Goal: Task Accomplishment & Management: Use online tool/utility

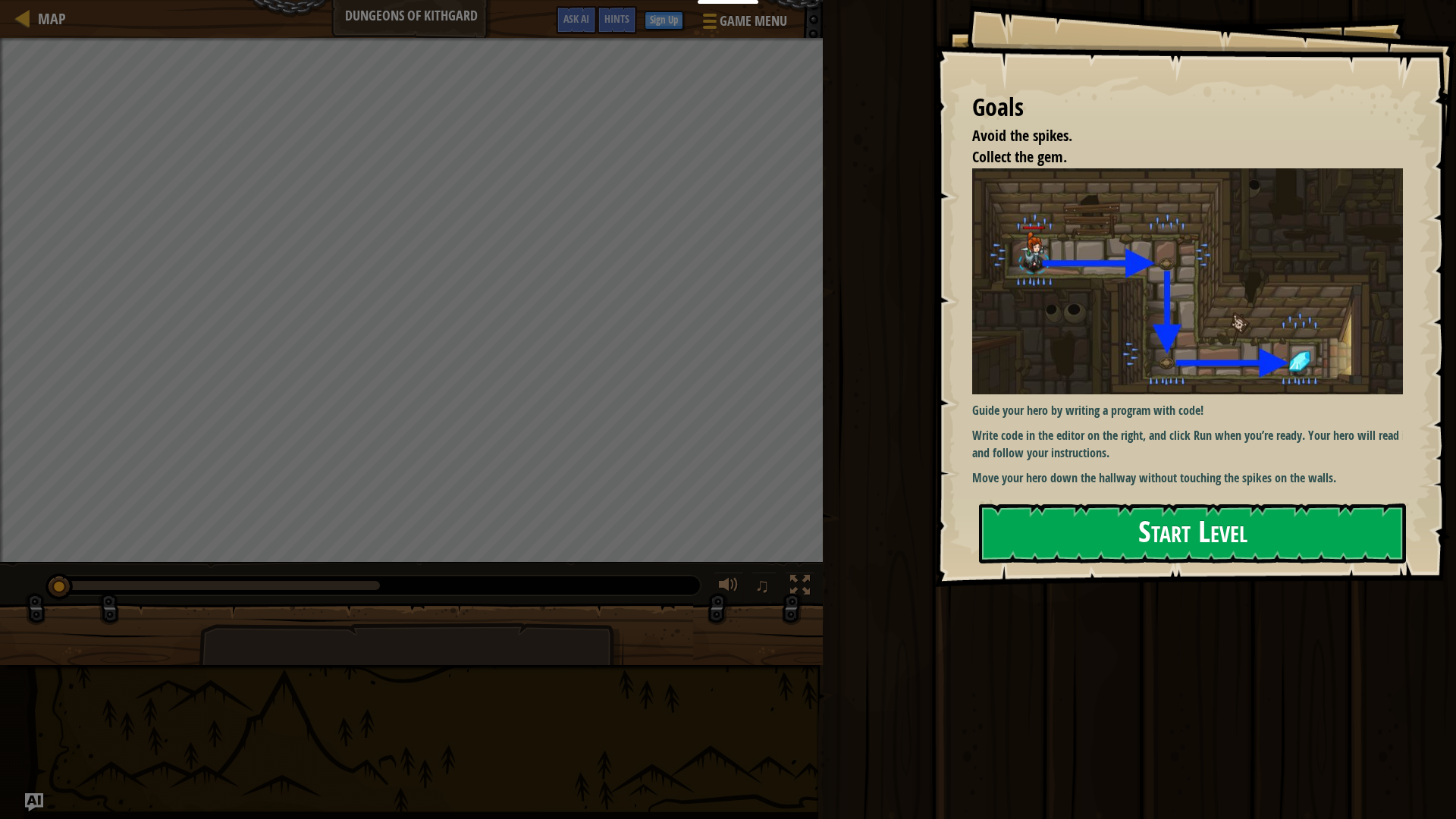
click at [1292, 528] on button "Start Level" at bounding box center [1192, 533] width 427 height 60
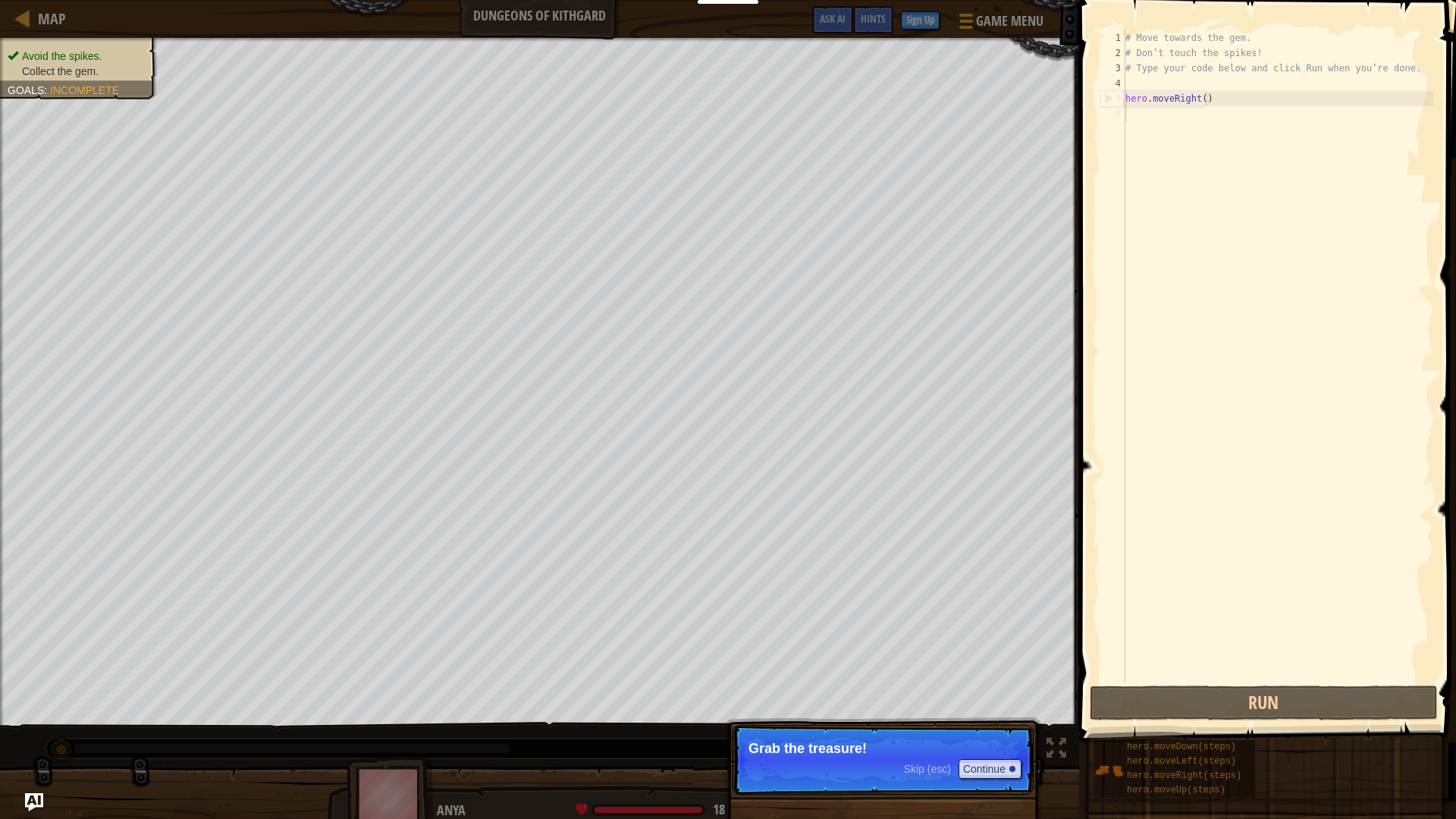
click at [865, 750] on p "Grab the treasure!" at bounding box center [883, 748] width 270 height 15
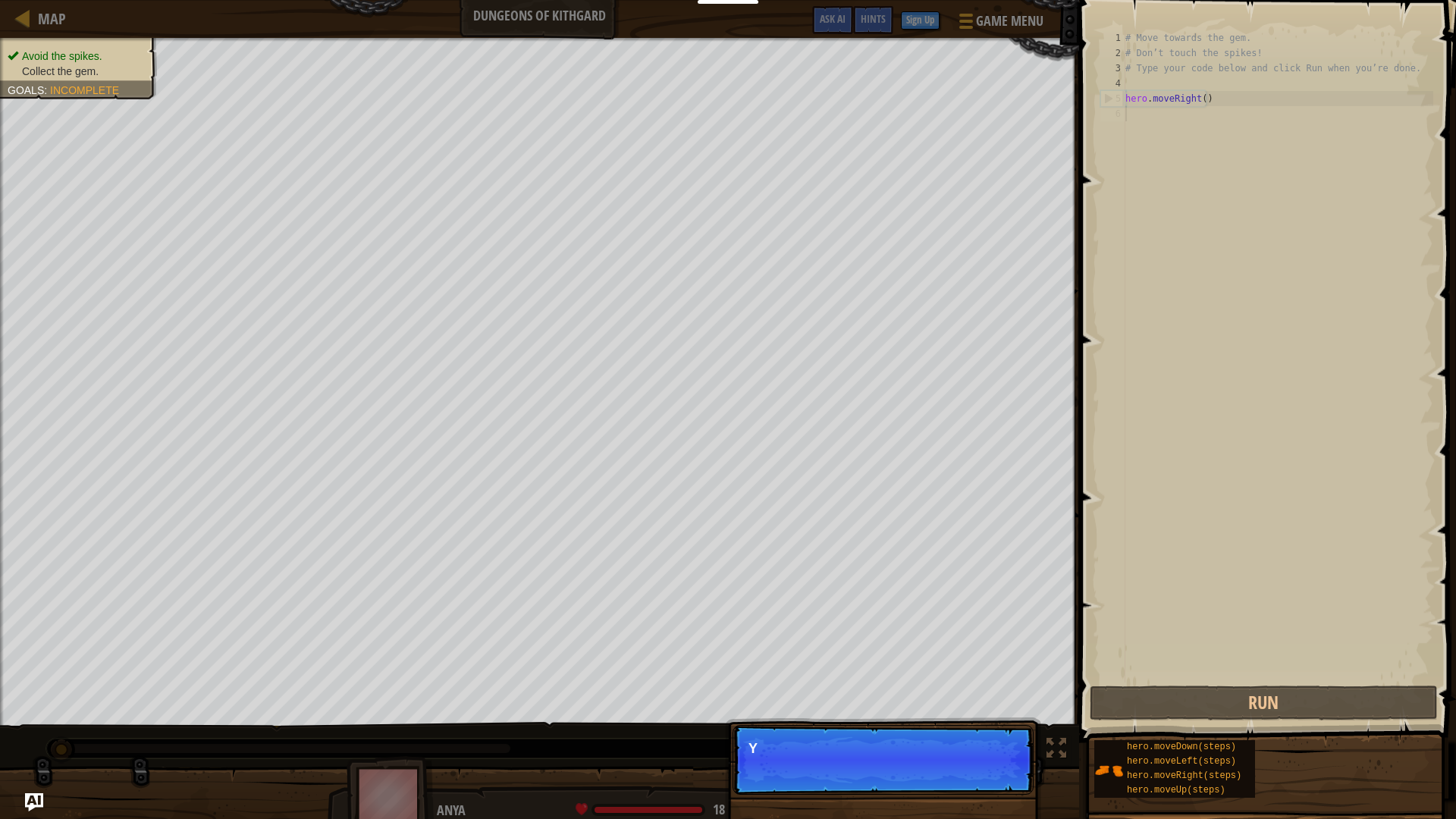
scroll to position [7, 0]
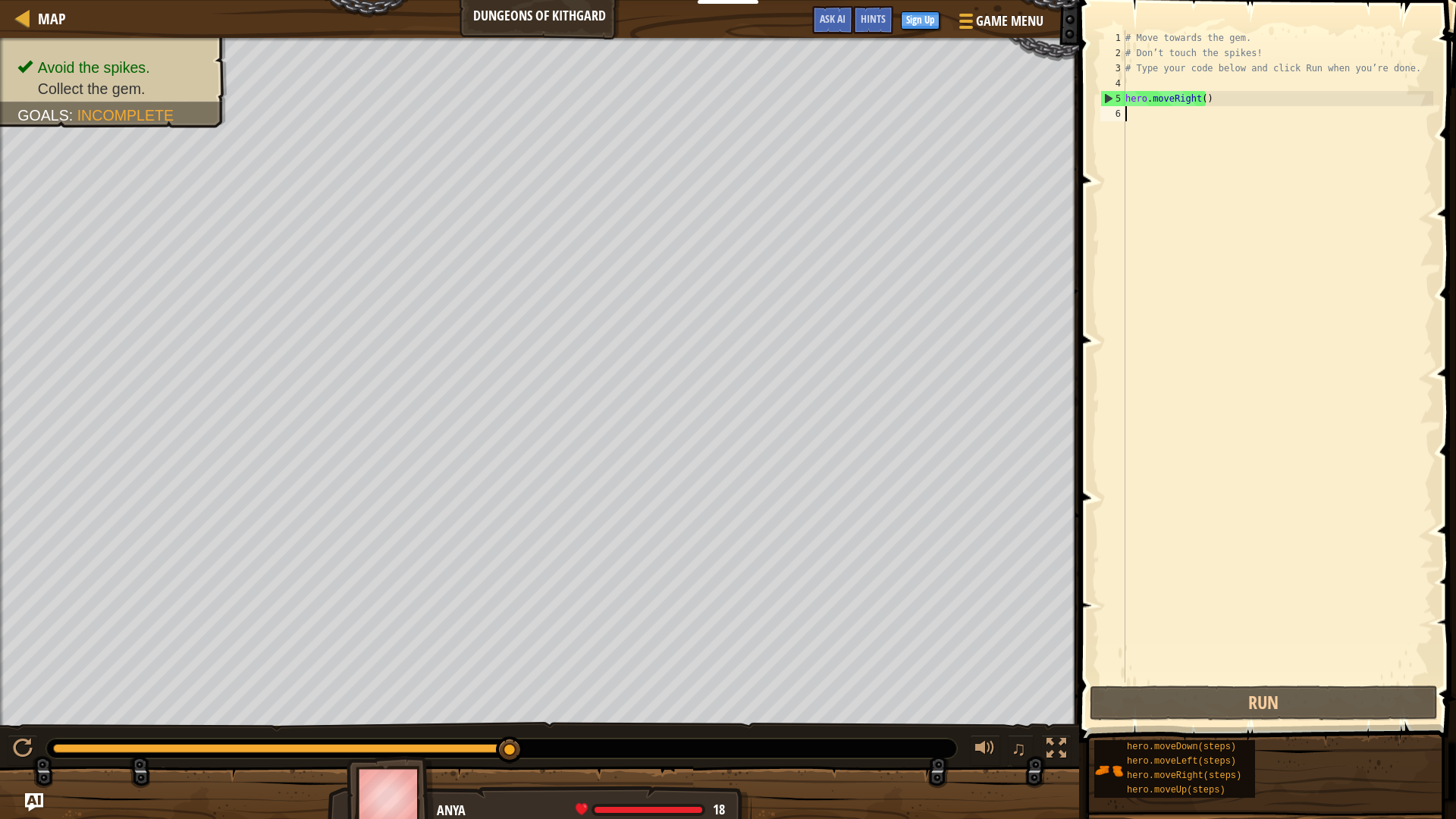
type textarea "h"
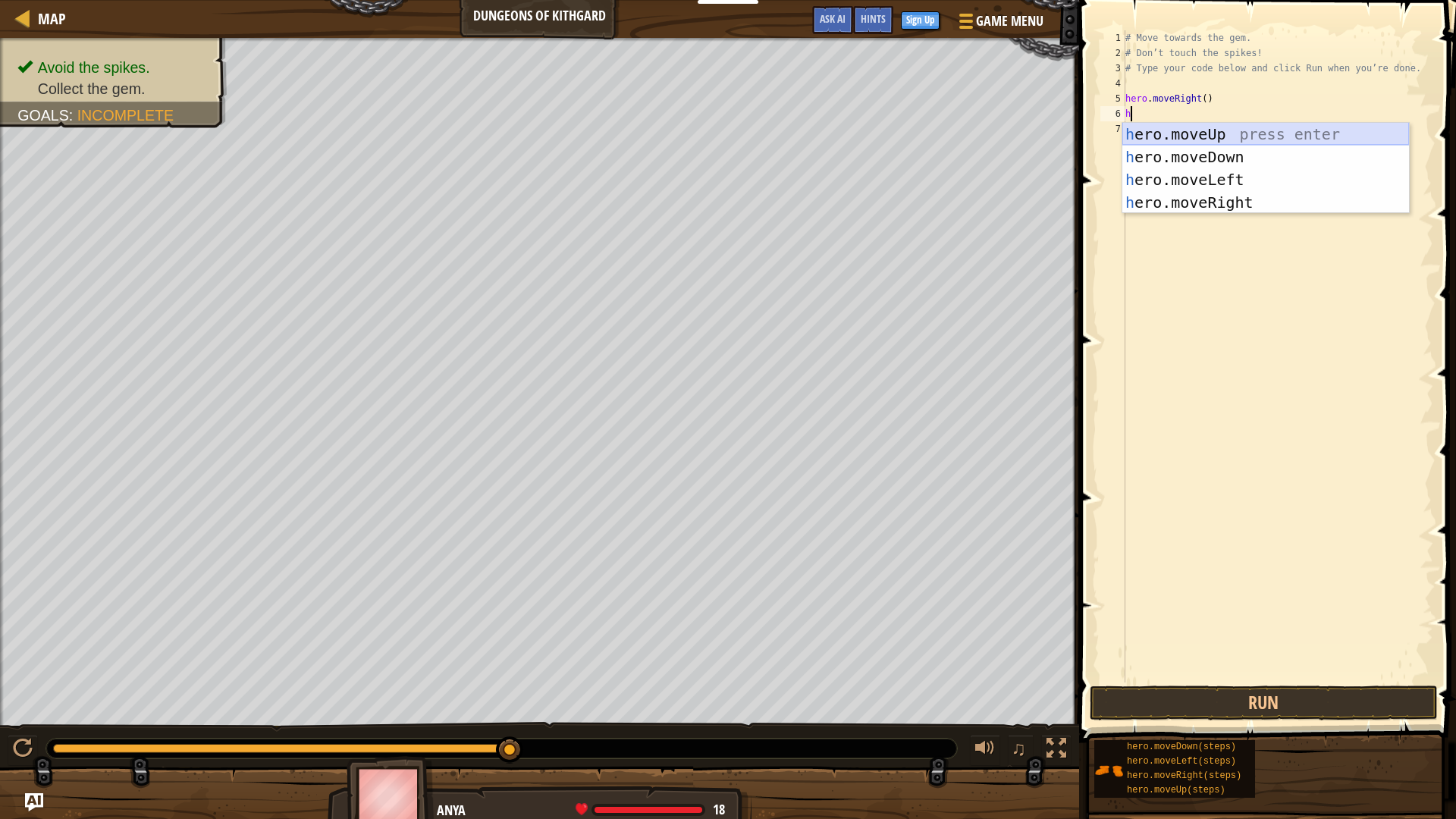
click at [1224, 144] on div "h ero.moveUp press enter h ero.moveDown press enter h ero.moveLeft press enter …" at bounding box center [1265, 191] width 286 height 137
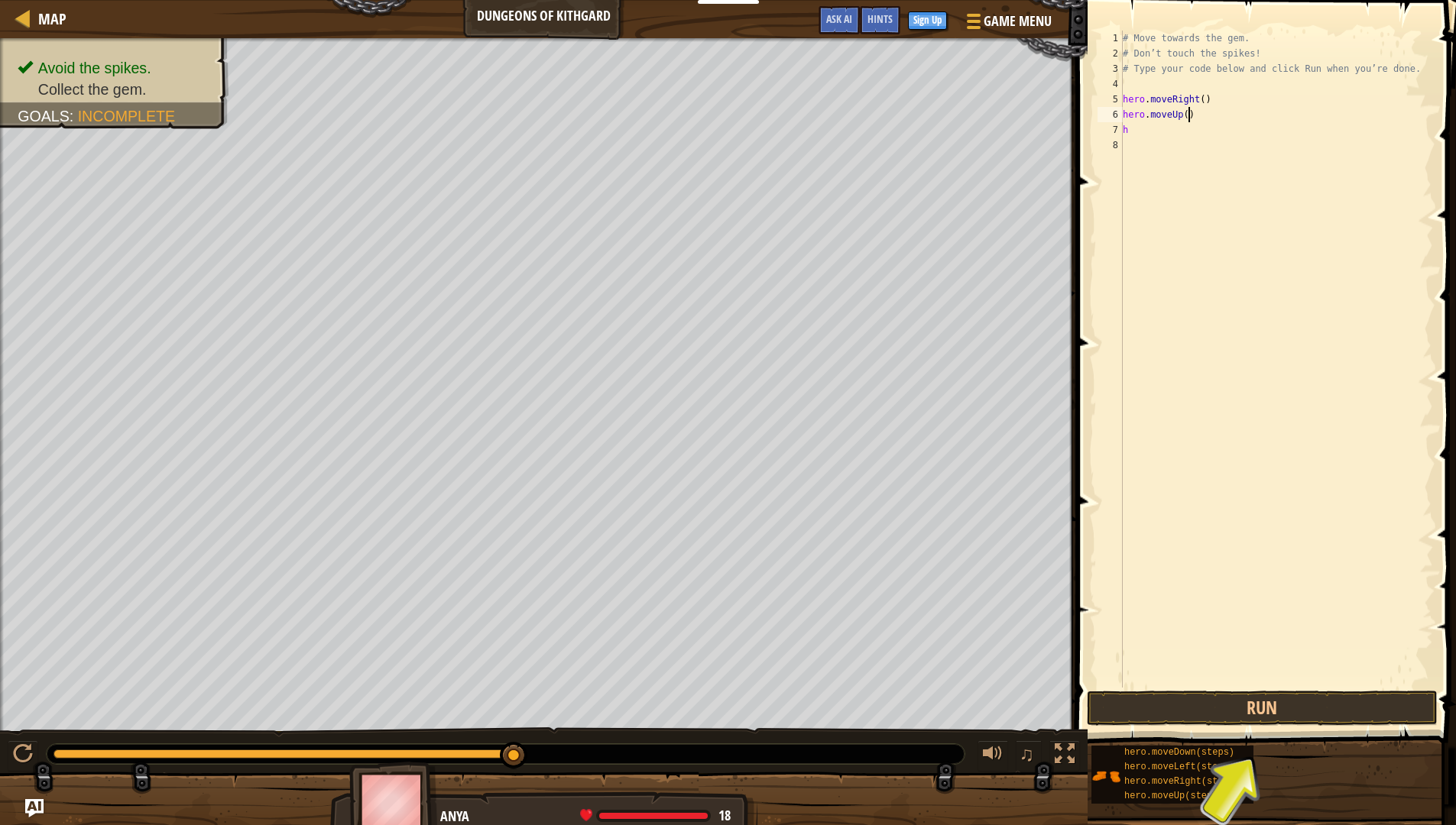
click at [1210, 107] on div "# Move towards the gem. # Don’t touch the spikes! # Type your code below and cl…" at bounding box center [1277, 374] width 313 height 688
type textarea "h"
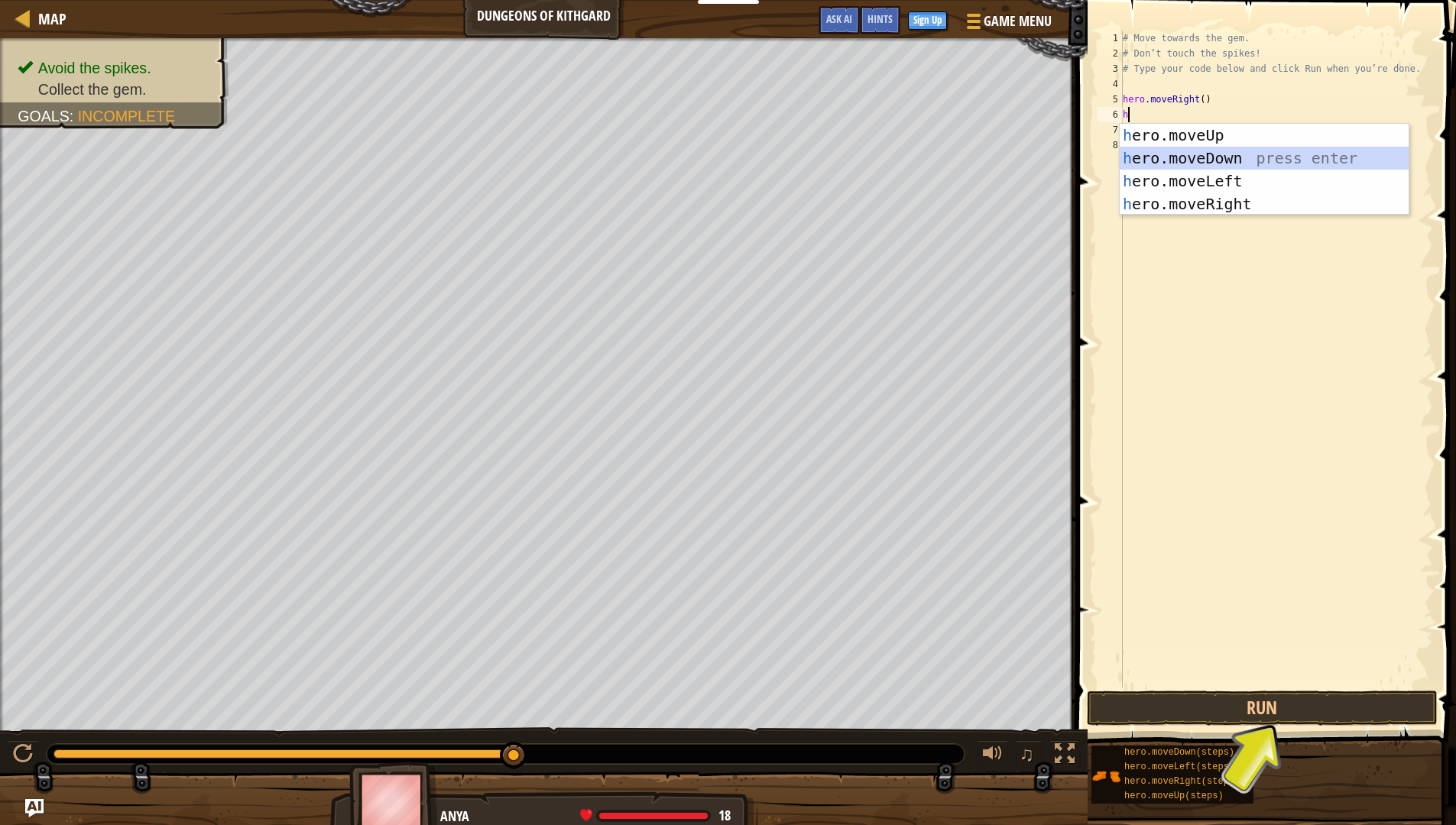
click at [1195, 150] on div "h ero.moveUp press enter h ero.moveDown press enter h ero.moveLeft press enter …" at bounding box center [1264, 192] width 289 height 138
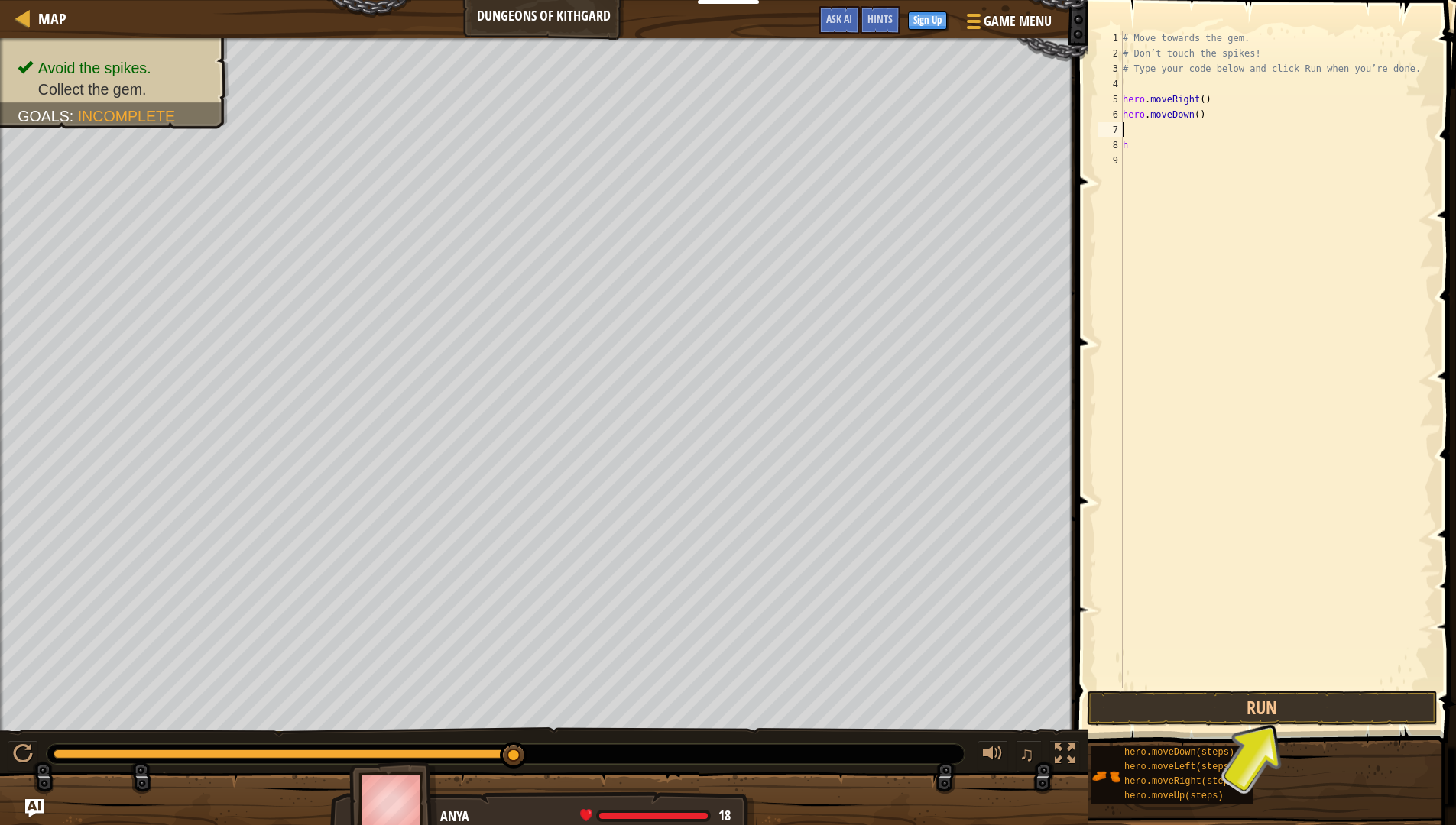
type textarea "h"
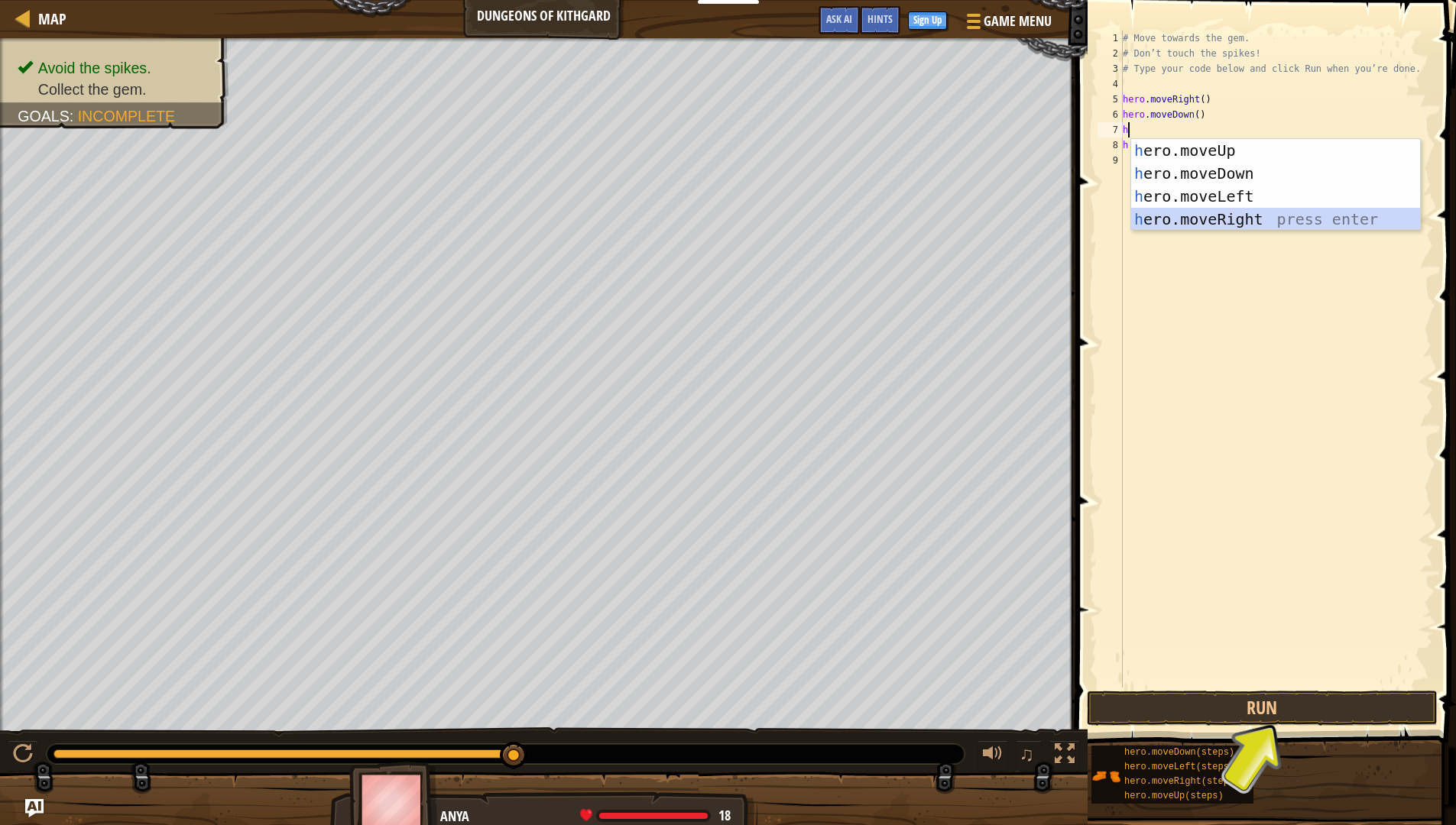
click at [1212, 212] on div "h ero.moveUp press enter h ero.moveDown press enter h ero.moveLeft press enter …" at bounding box center [1276, 207] width 289 height 138
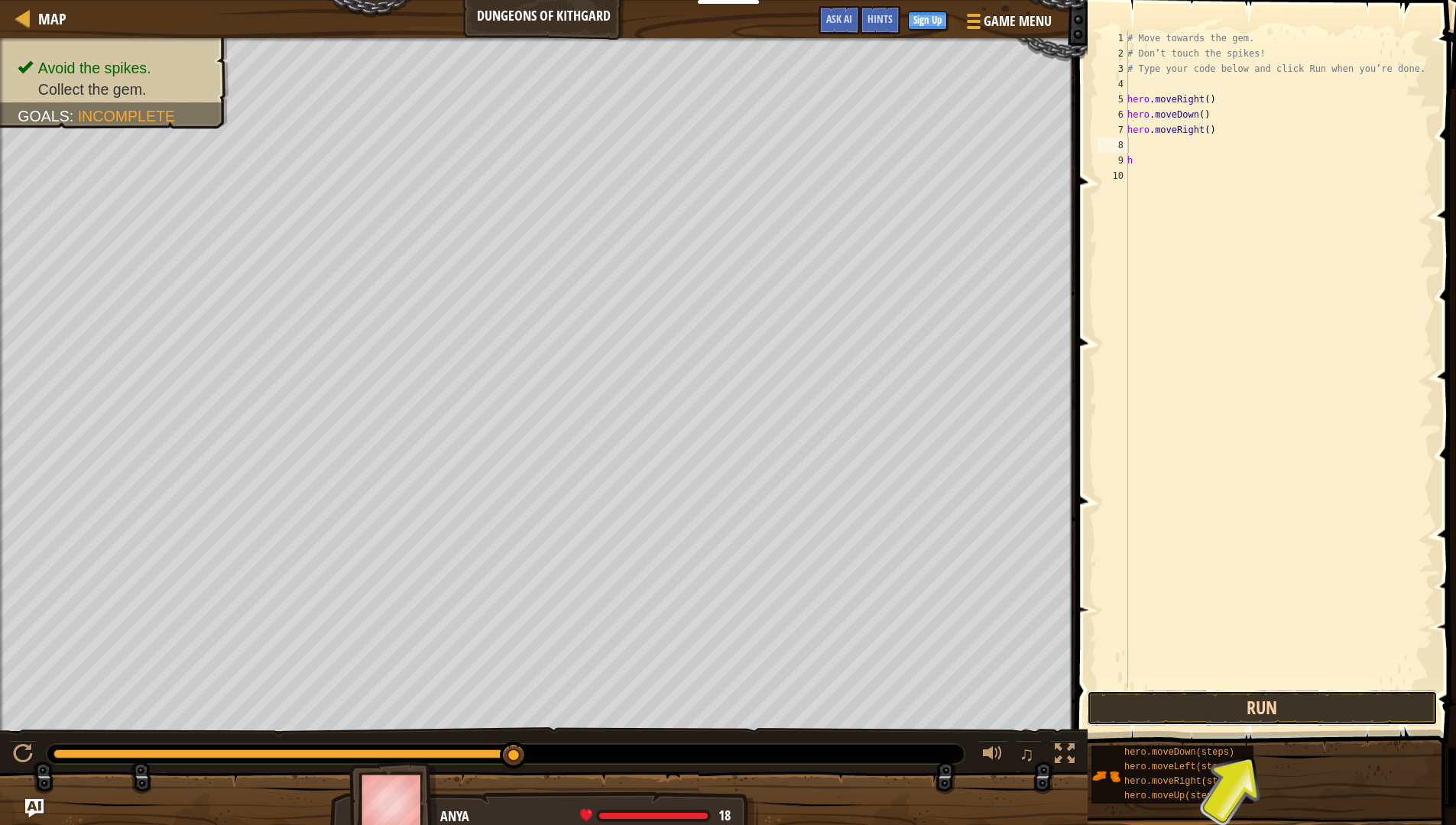
click at [1382, 708] on button "Run" at bounding box center [1262, 708] width 351 height 36
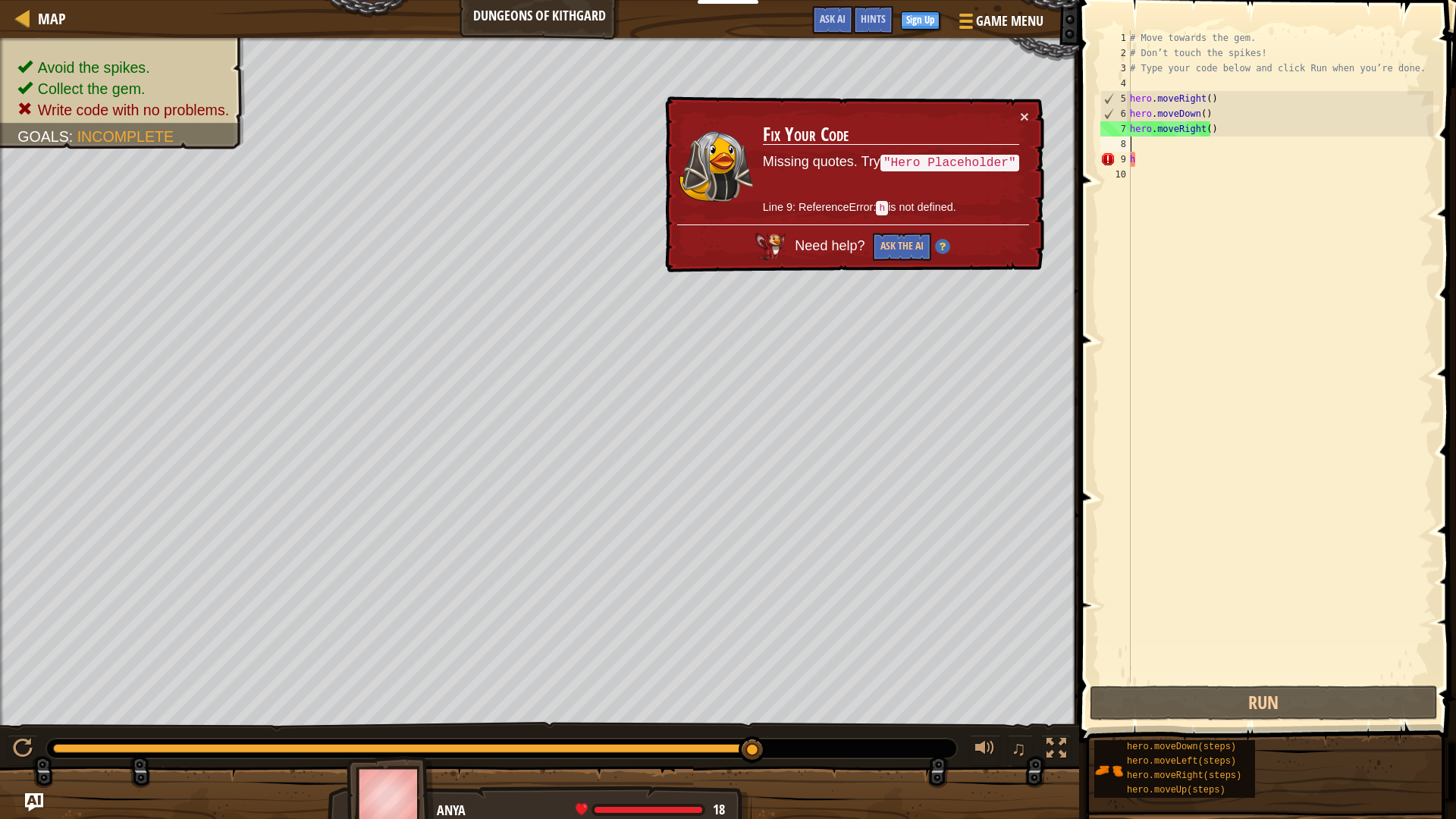
click at [1145, 163] on div "# Move towards the gem. # Don’t touch the spikes! # Type your code below and cl…" at bounding box center [1280, 371] width 306 height 683
type textarea "h"
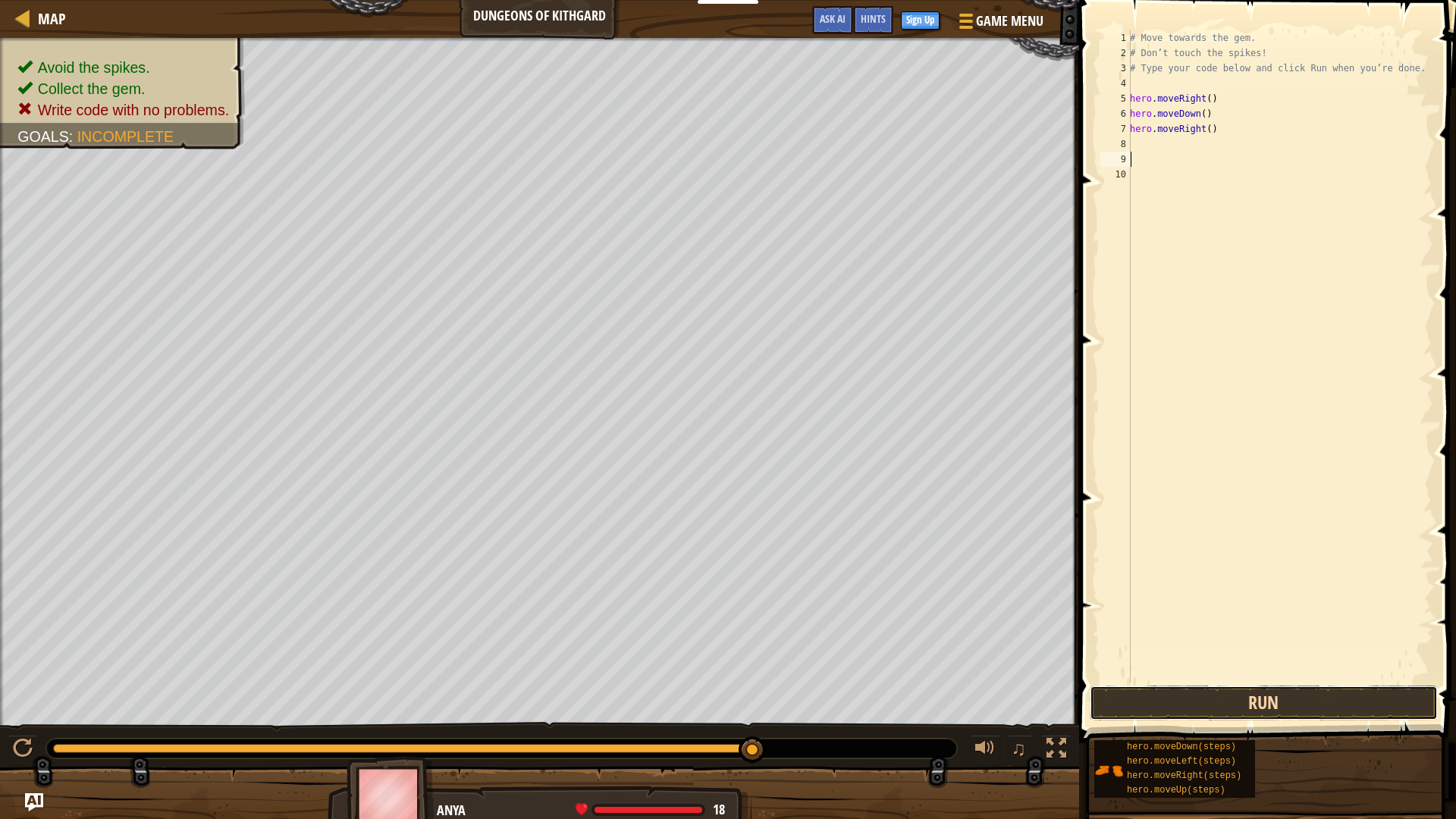
click at [1281, 709] on button "Run" at bounding box center [1264, 703] width 348 height 35
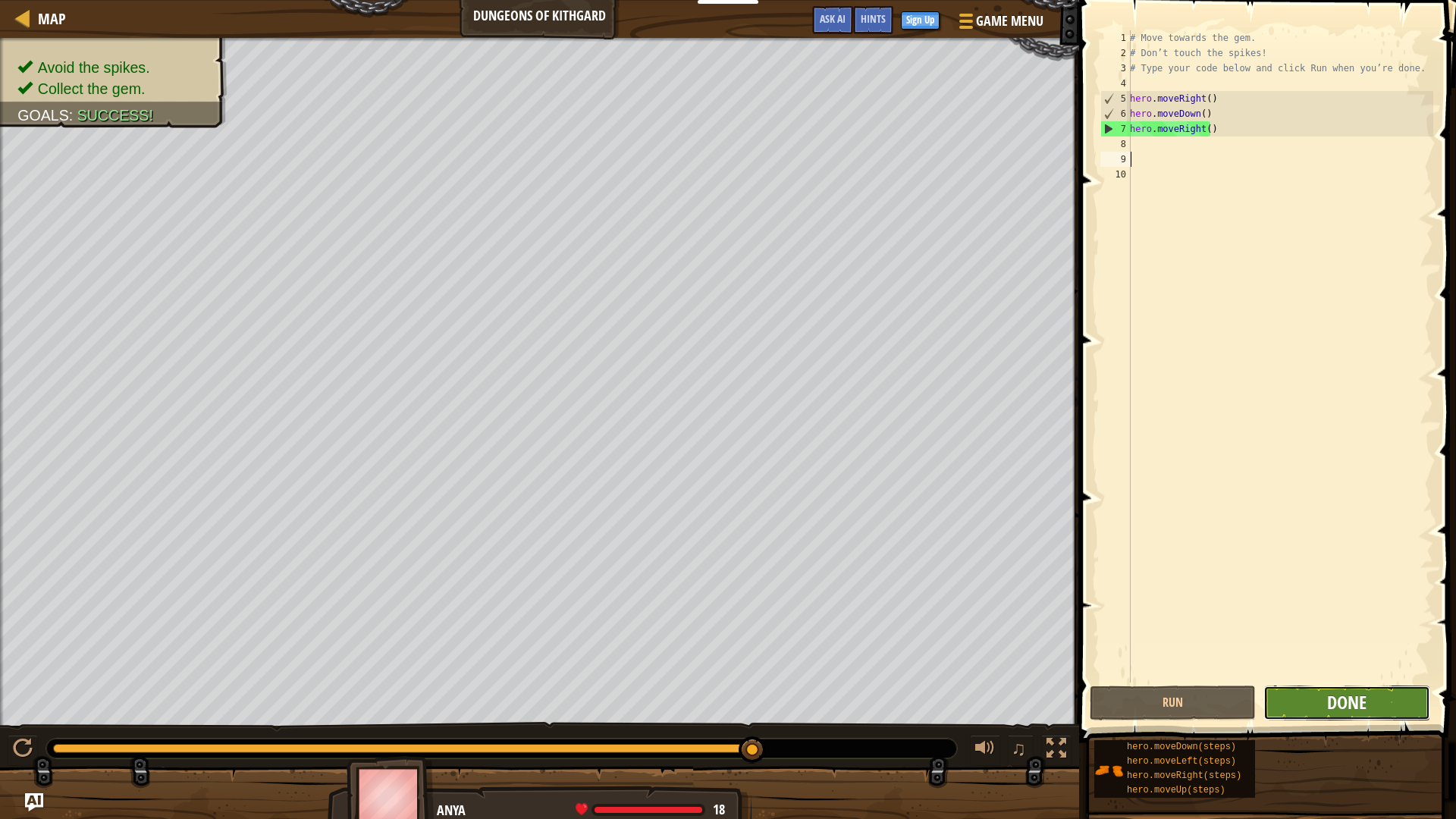
click at [1329, 712] on span "Done" at bounding box center [1346, 702] width 39 height 24
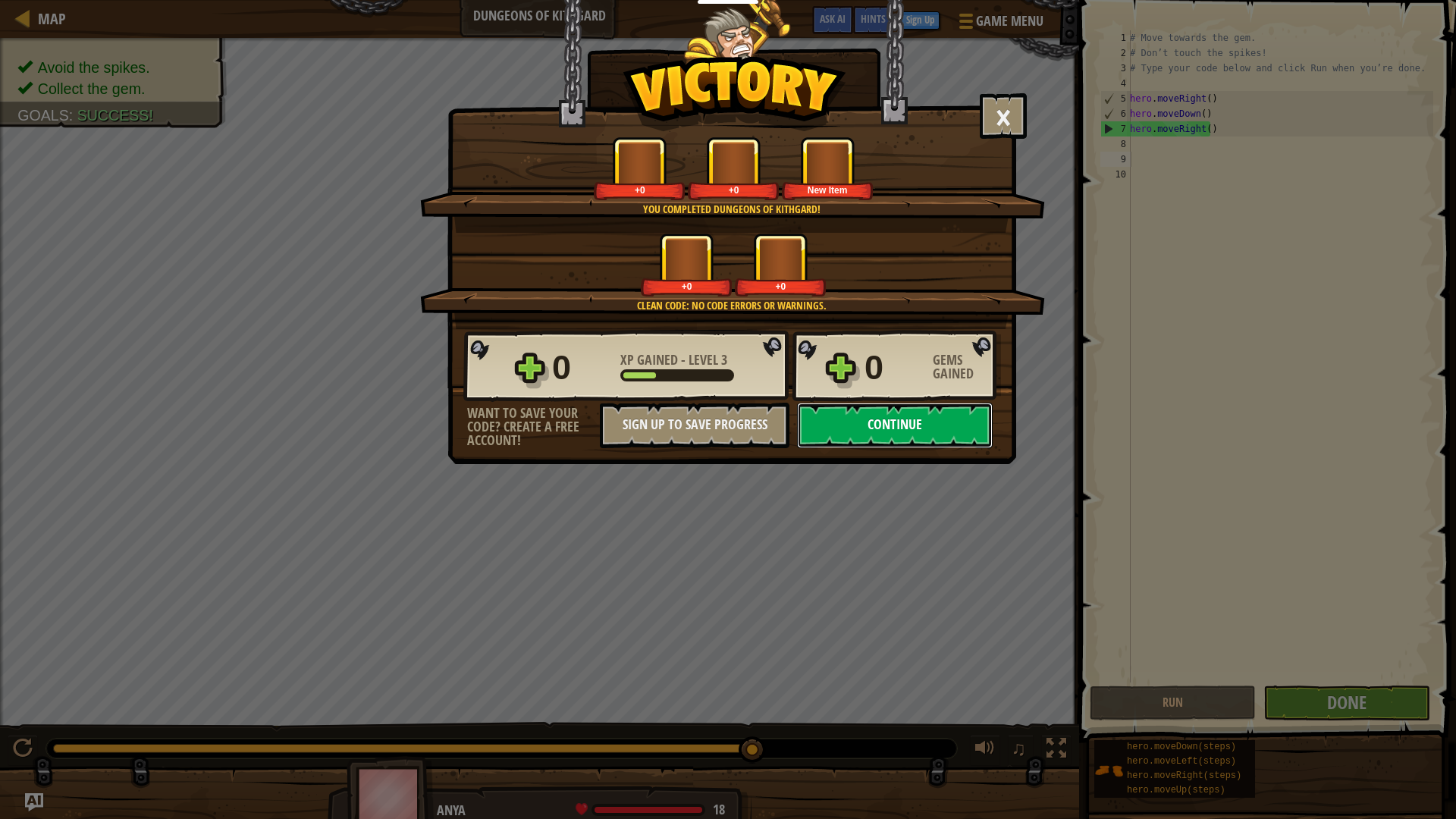
click at [927, 410] on button "Continue" at bounding box center [894, 426] width 196 height 45
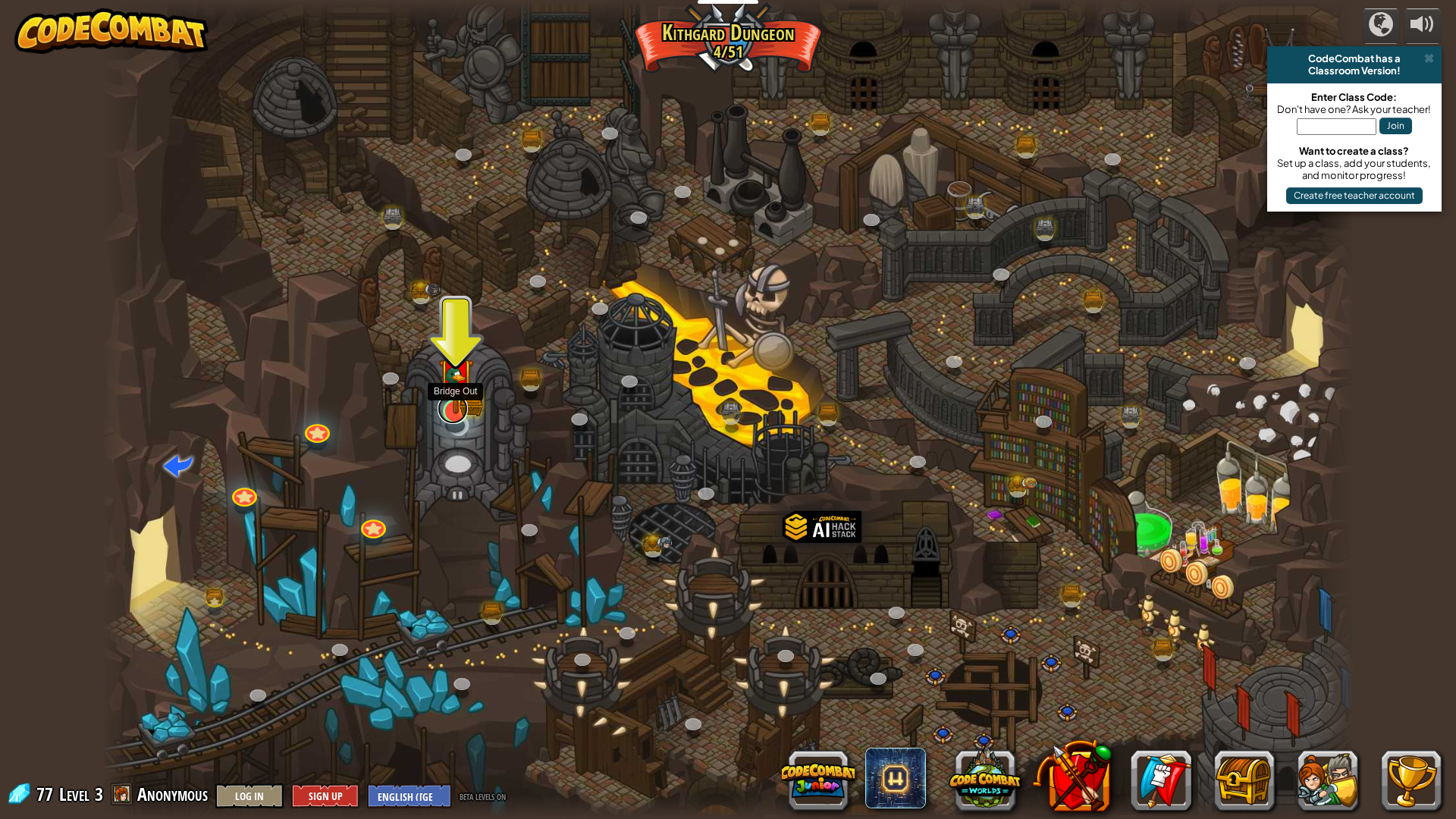
click at [458, 415] on link at bounding box center [453, 409] width 30 height 30
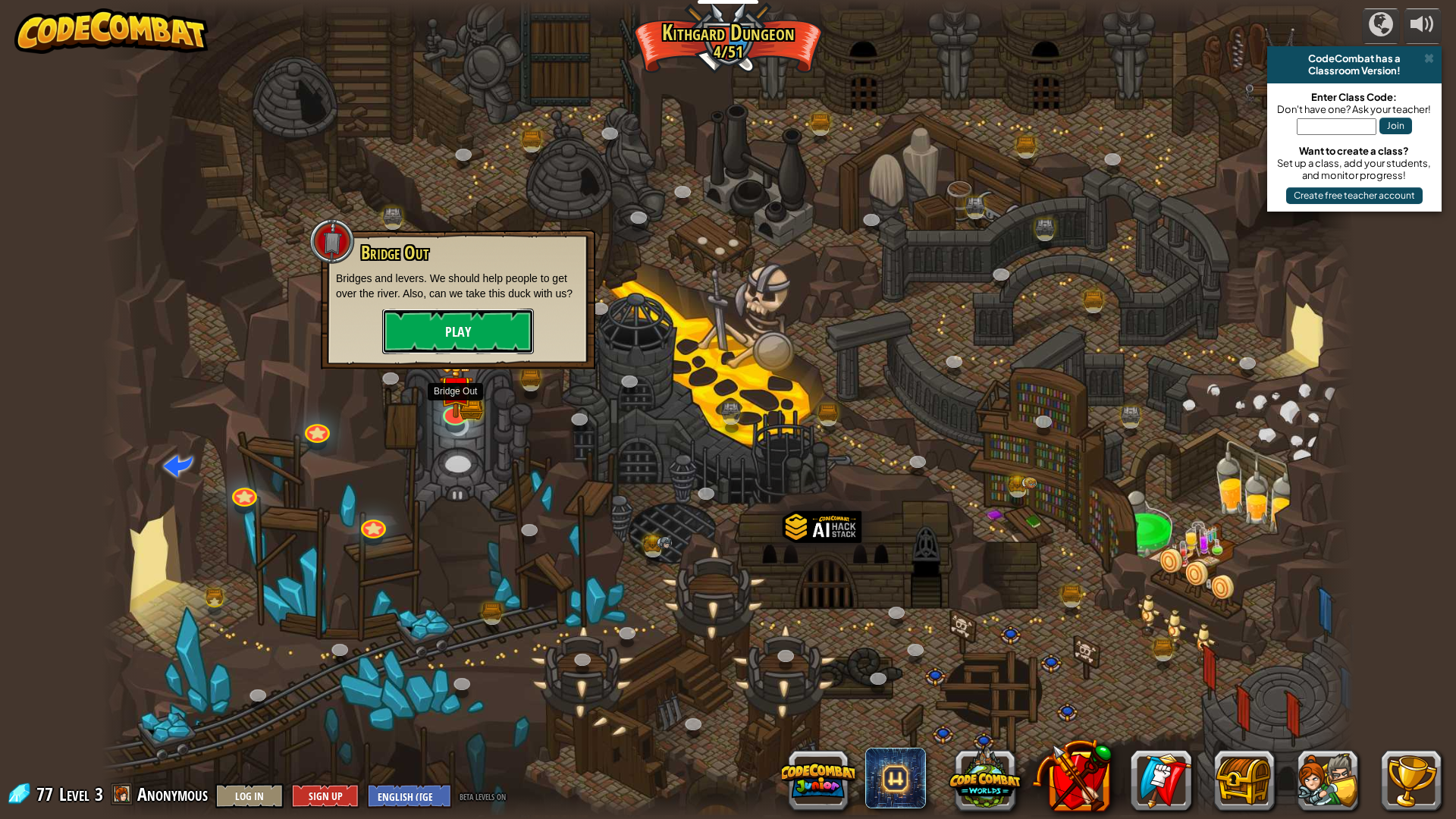
click at [462, 342] on button "Play" at bounding box center [458, 332] width 152 height 45
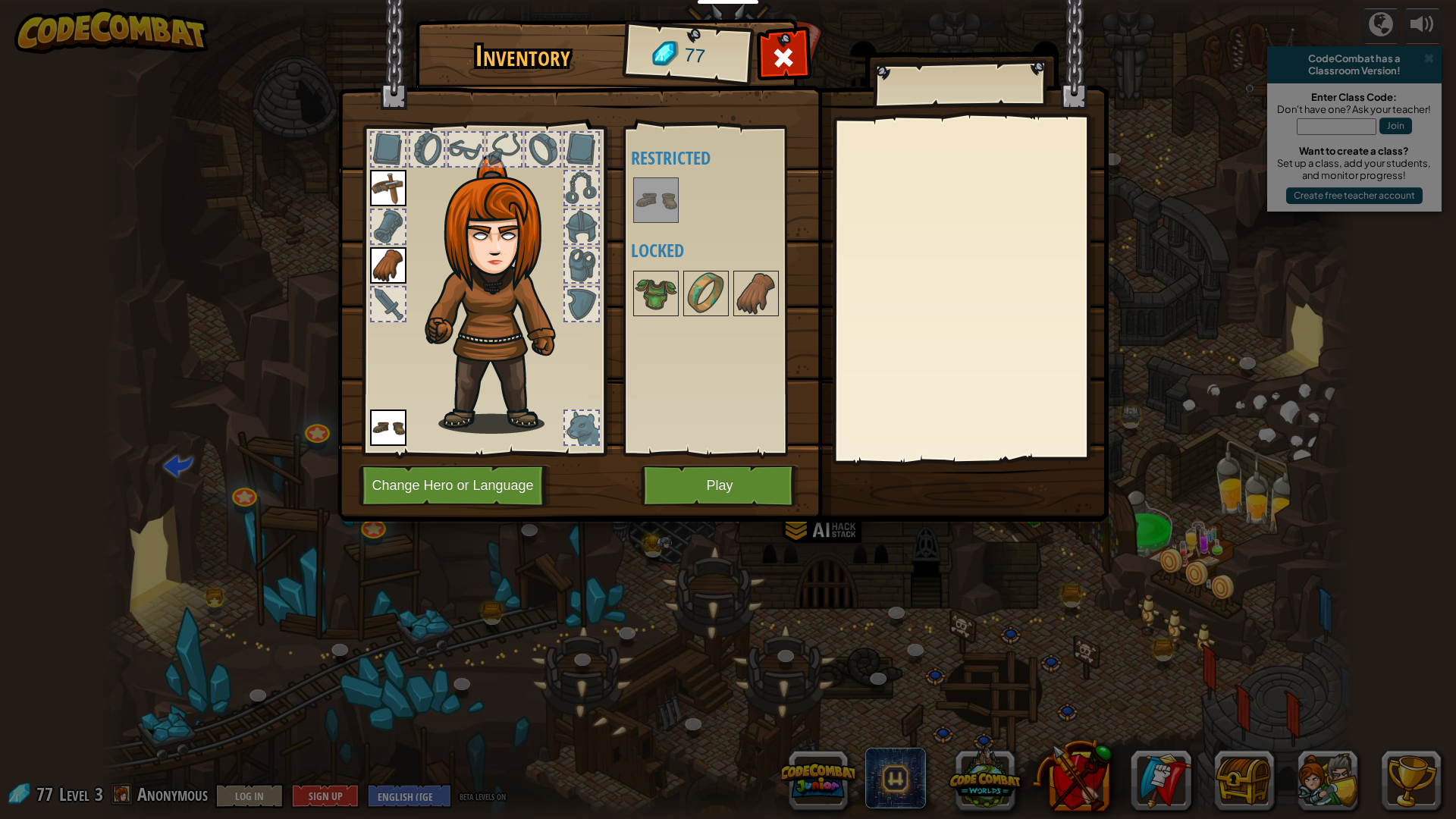
click at [391, 233] on div at bounding box center [389, 227] width 34 height 34
drag, startPoint x: 391, startPoint y: 233, endPoint x: 717, endPoint y: 497, distance: 419.5
click at [717, 497] on button "Play" at bounding box center [720, 486] width 159 height 42
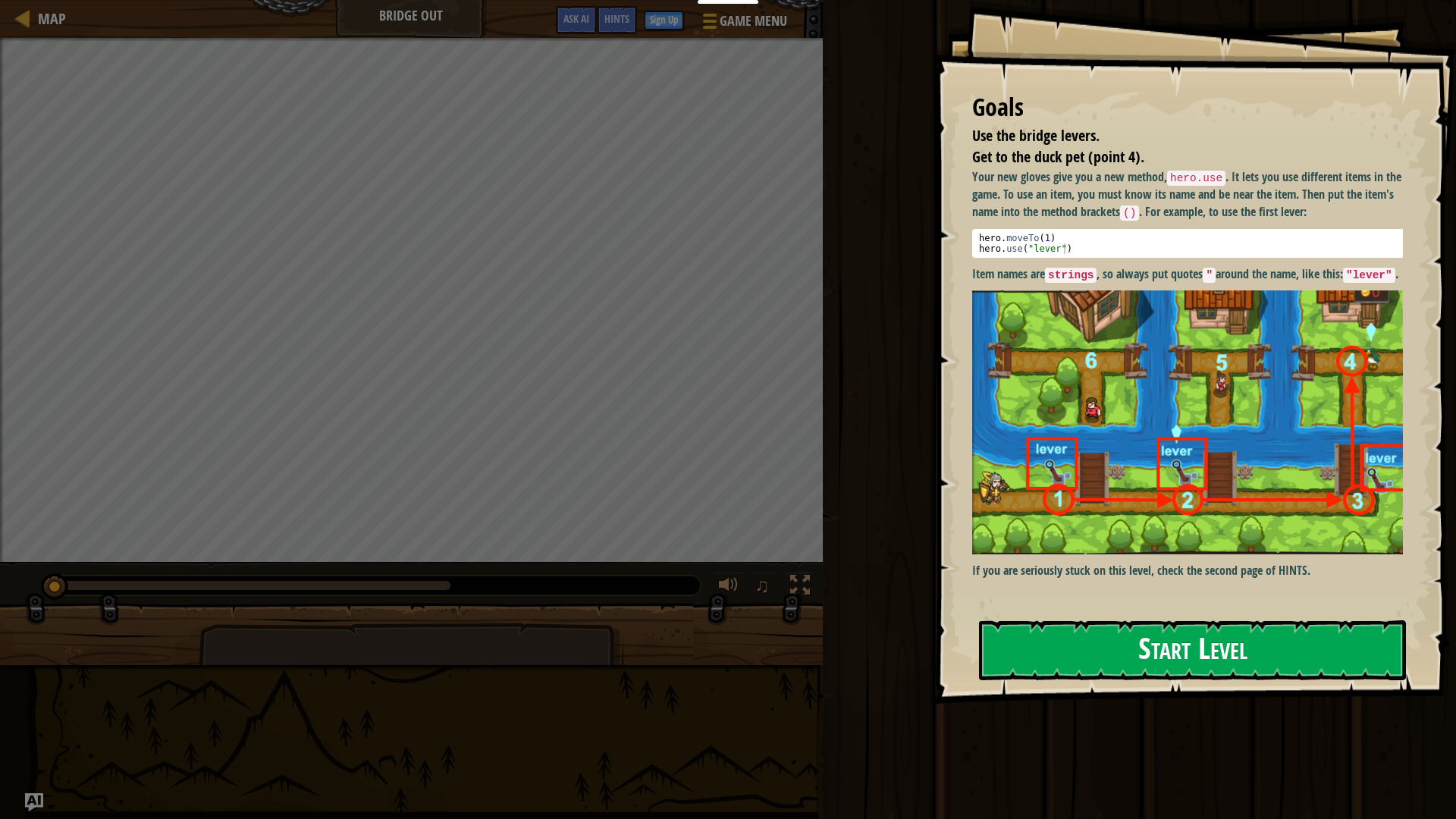
click at [1135, 641] on button "Start Level" at bounding box center [1192, 650] width 427 height 60
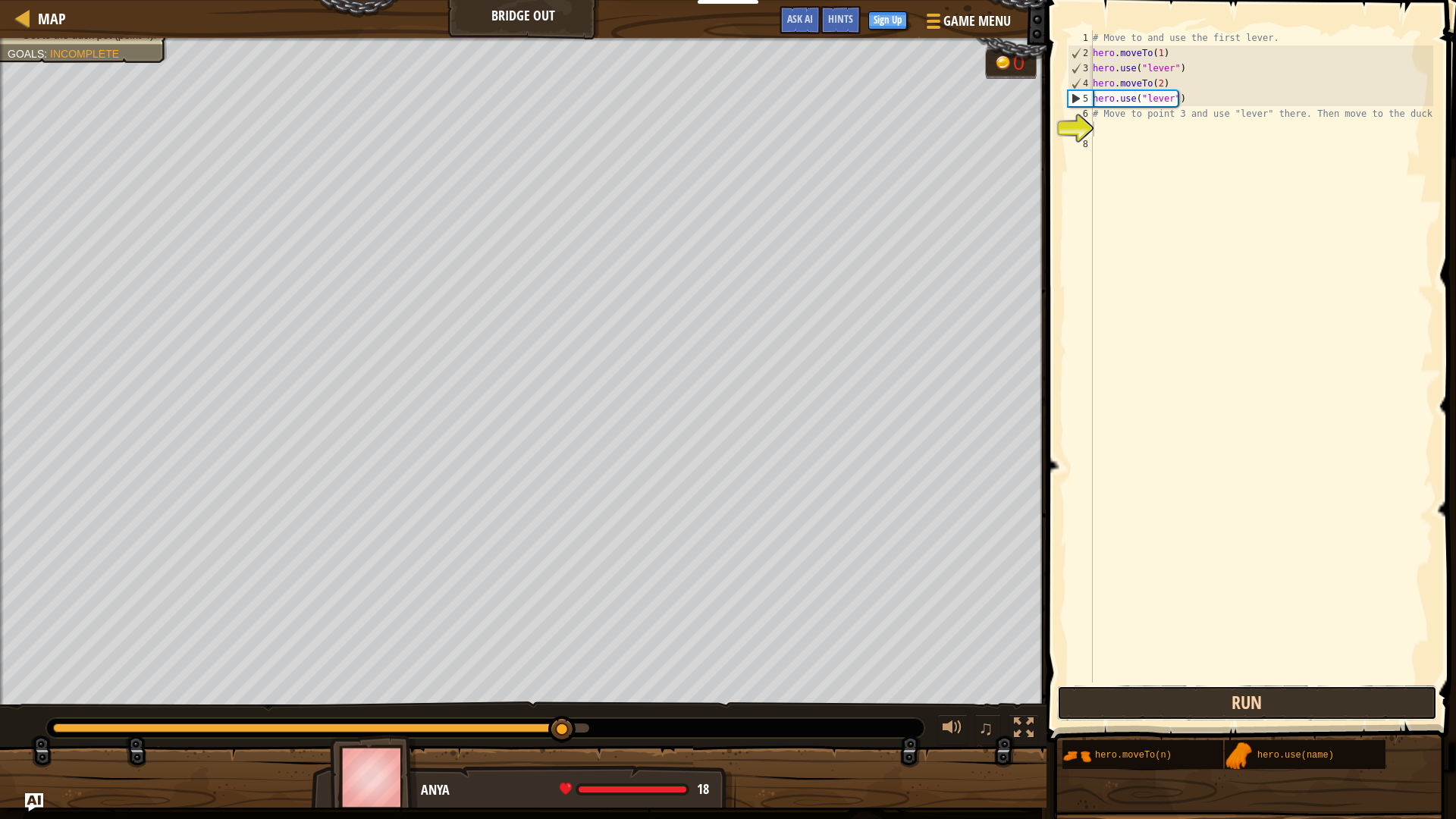
click at [1209, 697] on button "Run" at bounding box center [1247, 703] width 380 height 35
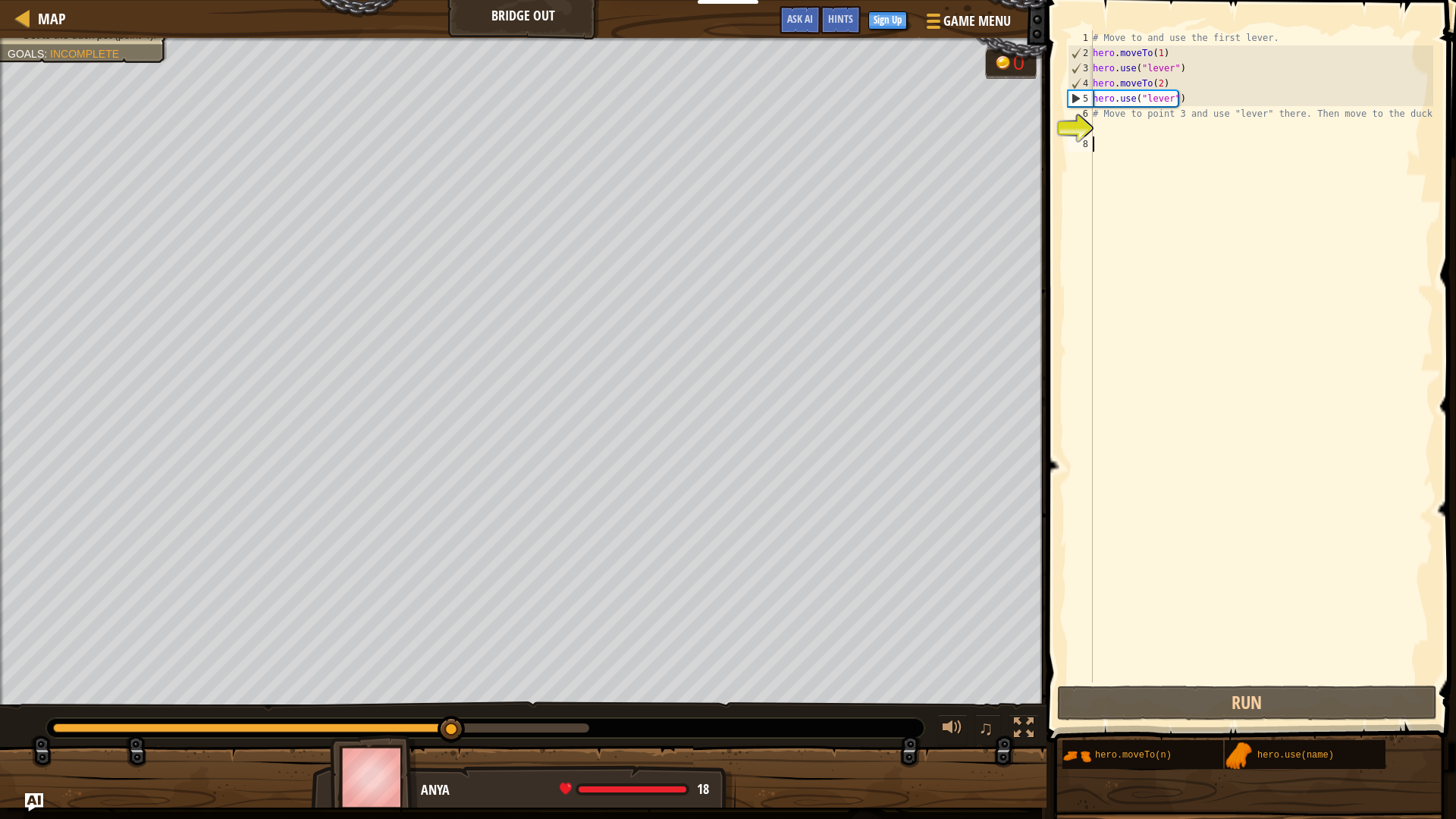
click at [1171, 137] on div "# Move to and use the first lever. hero . moveTo ( 1 ) hero . use ( "lever" ) h…" at bounding box center [1261, 371] width 343 height 683
click at [1167, 123] on div "# Move to and use the first lever. hero . moveTo ( 1 ) hero . use ( "lever" ) h…" at bounding box center [1261, 371] width 343 height 683
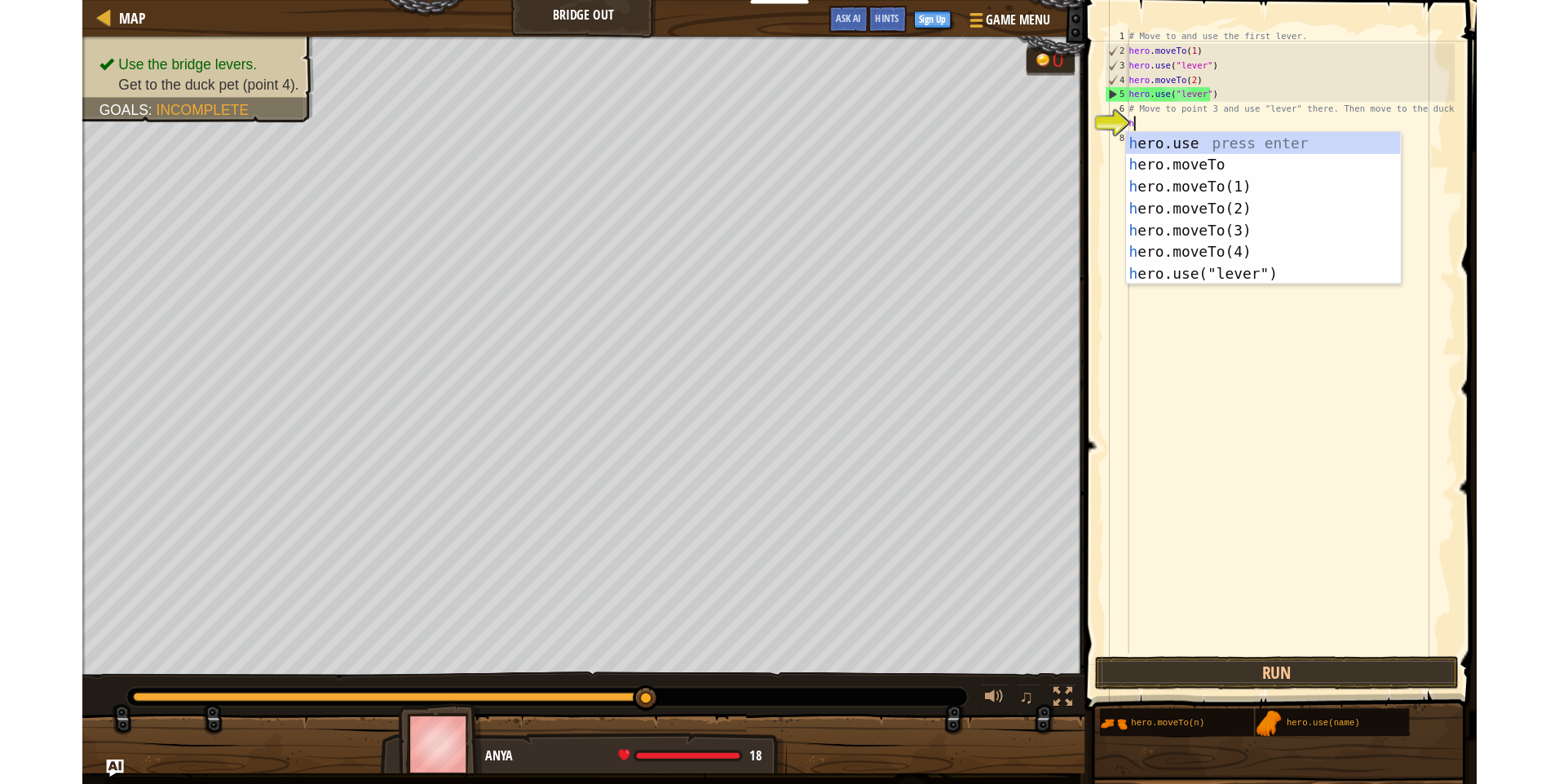
scroll to position [7, 0]
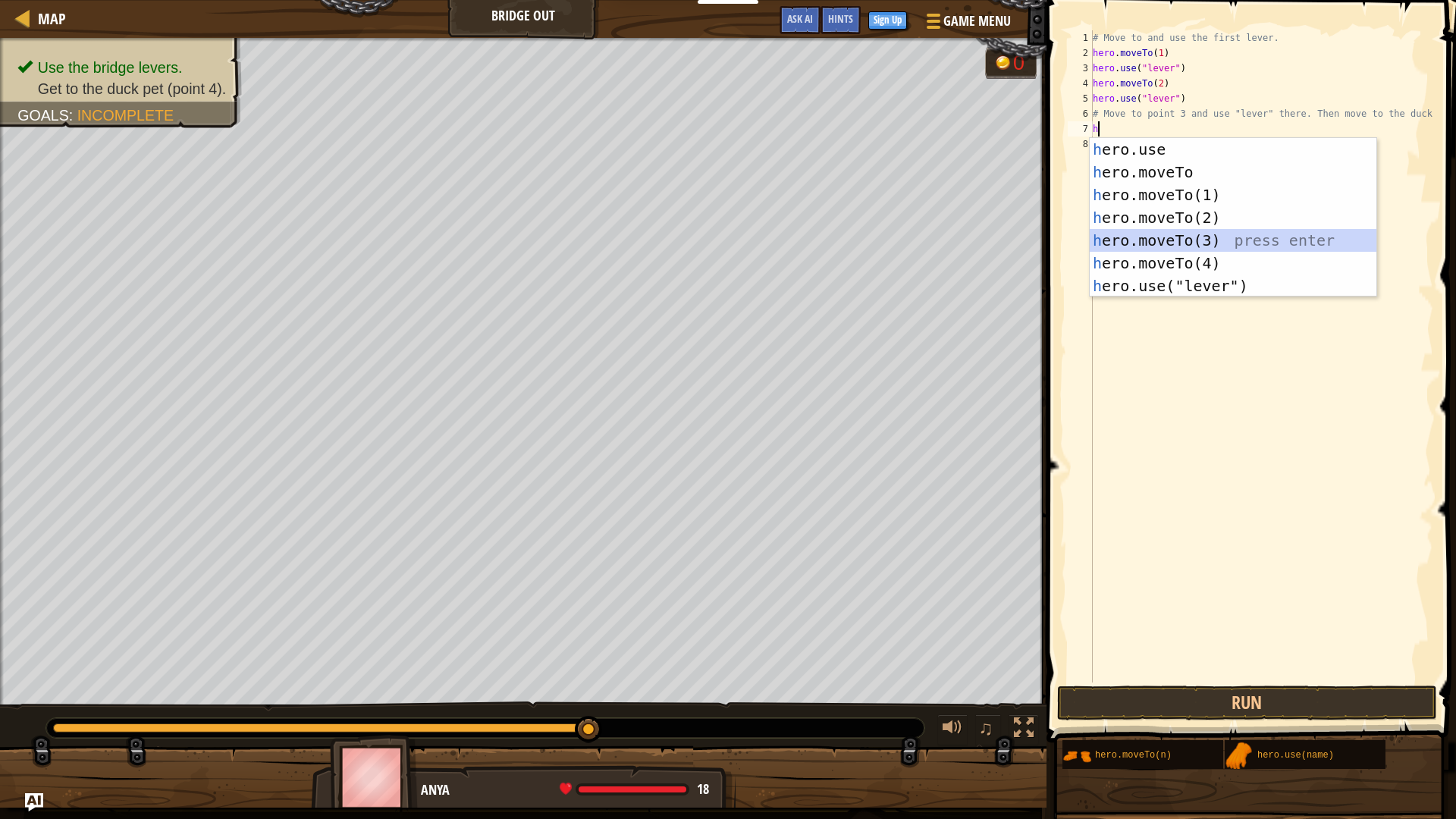
click at [1192, 239] on div "h ero.use press enter h ero.moveTo press enter h ero.moveTo(1) press enter h er…" at bounding box center [1233, 240] width 286 height 205
type textarea "hero.moveTo(3)"
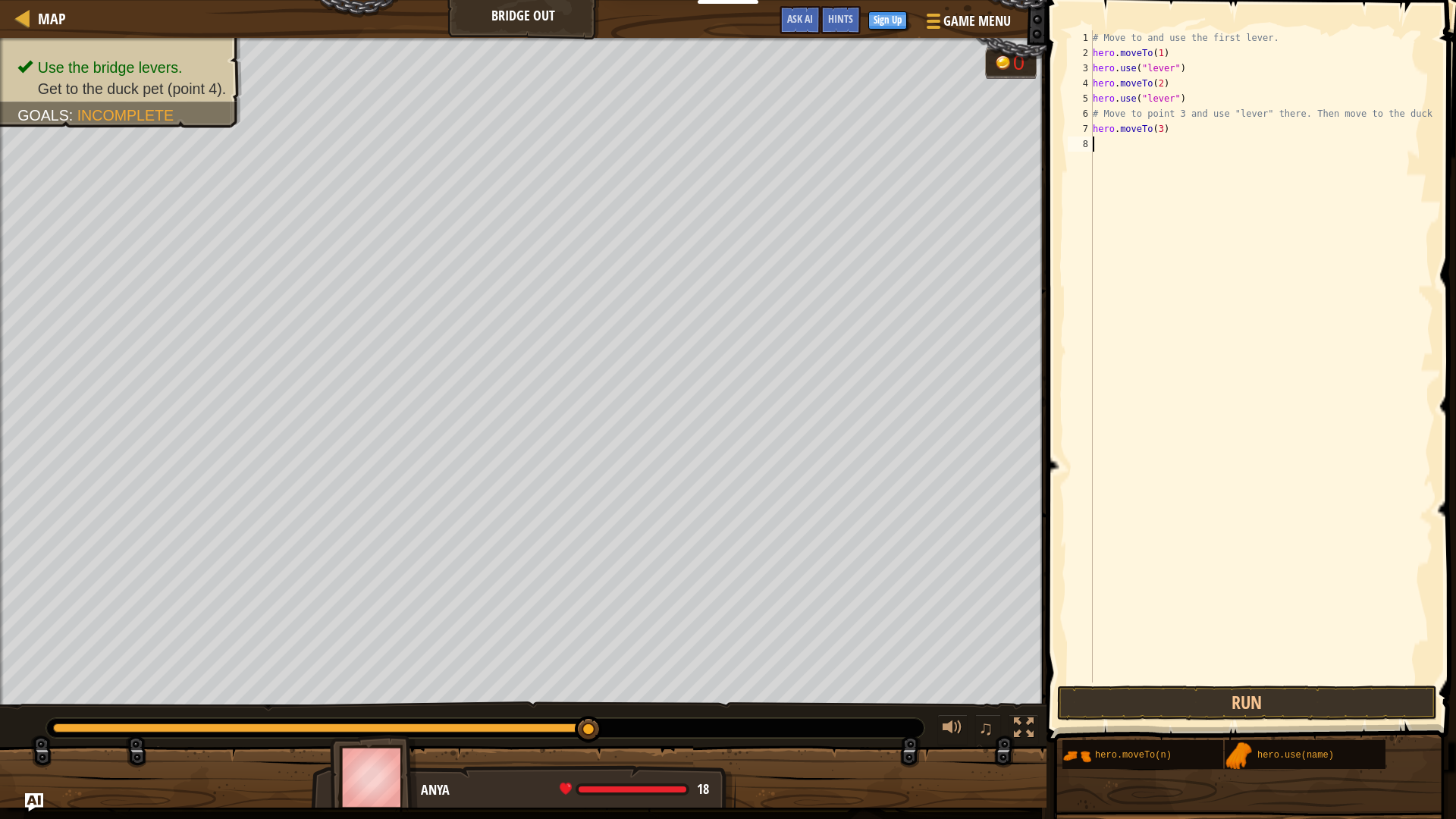
click at [1125, 140] on div "# Move to and use the first lever. hero . moveTo ( 1 ) hero . use ( "lever" ) h…" at bounding box center [1261, 371] width 343 height 683
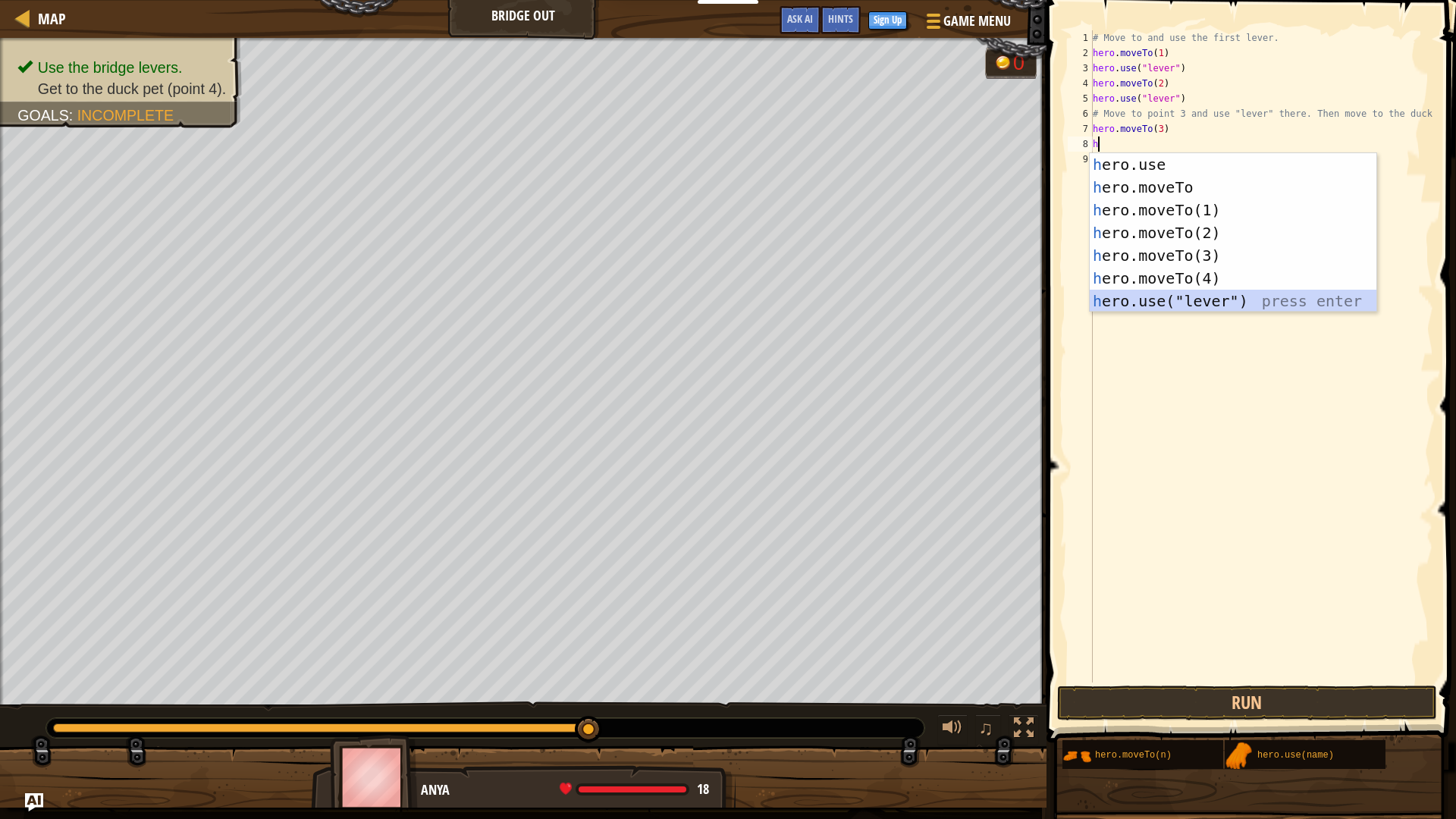
click at [1179, 294] on div "h ero.use press enter h ero.moveTo press enter h ero.moveTo(1) press enter h er…" at bounding box center [1233, 255] width 286 height 205
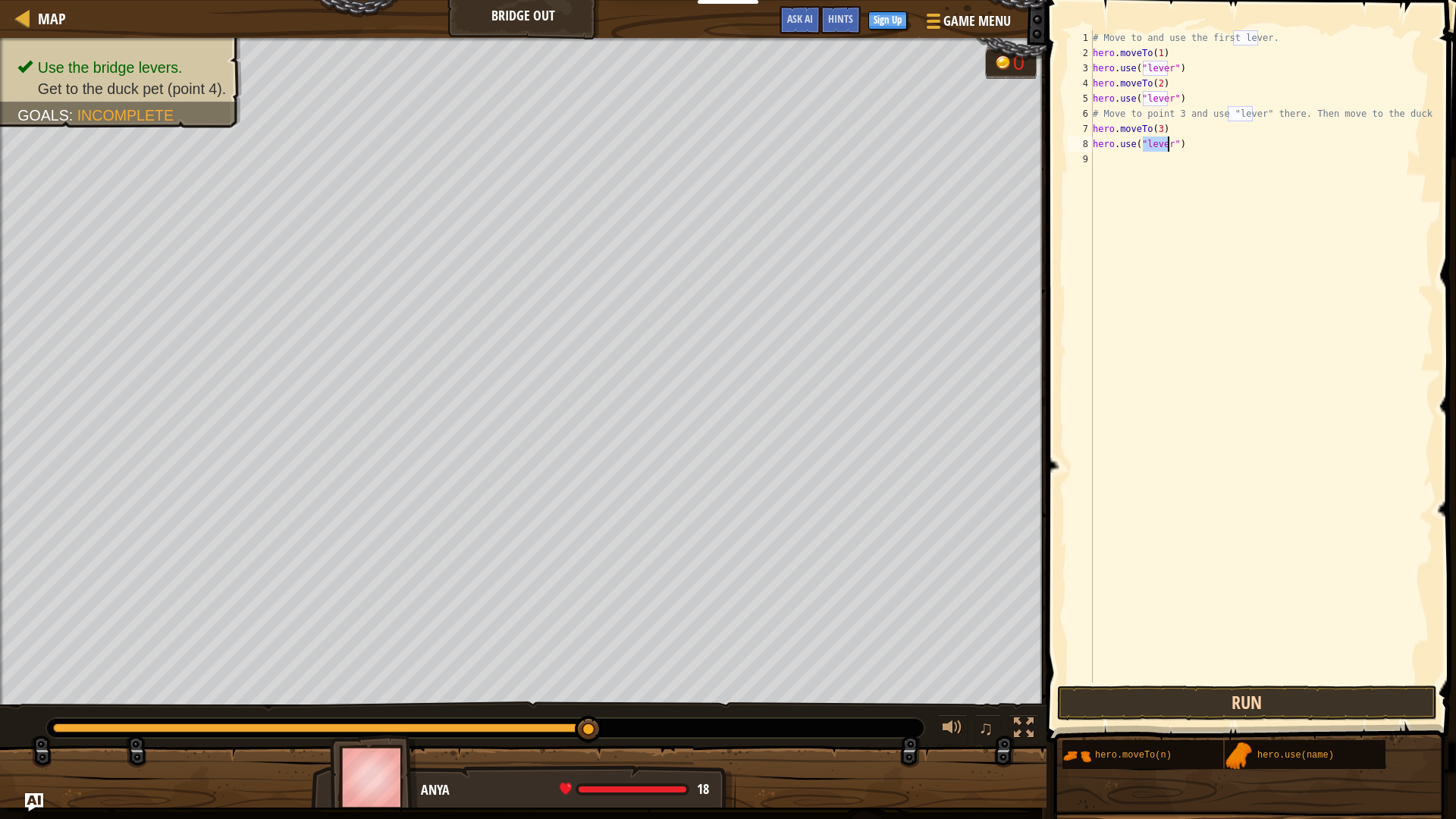
type textarea "hero.use("lever")"
click at [1323, 694] on button "Run" at bounding box center [1247, 703] width 380 height 35
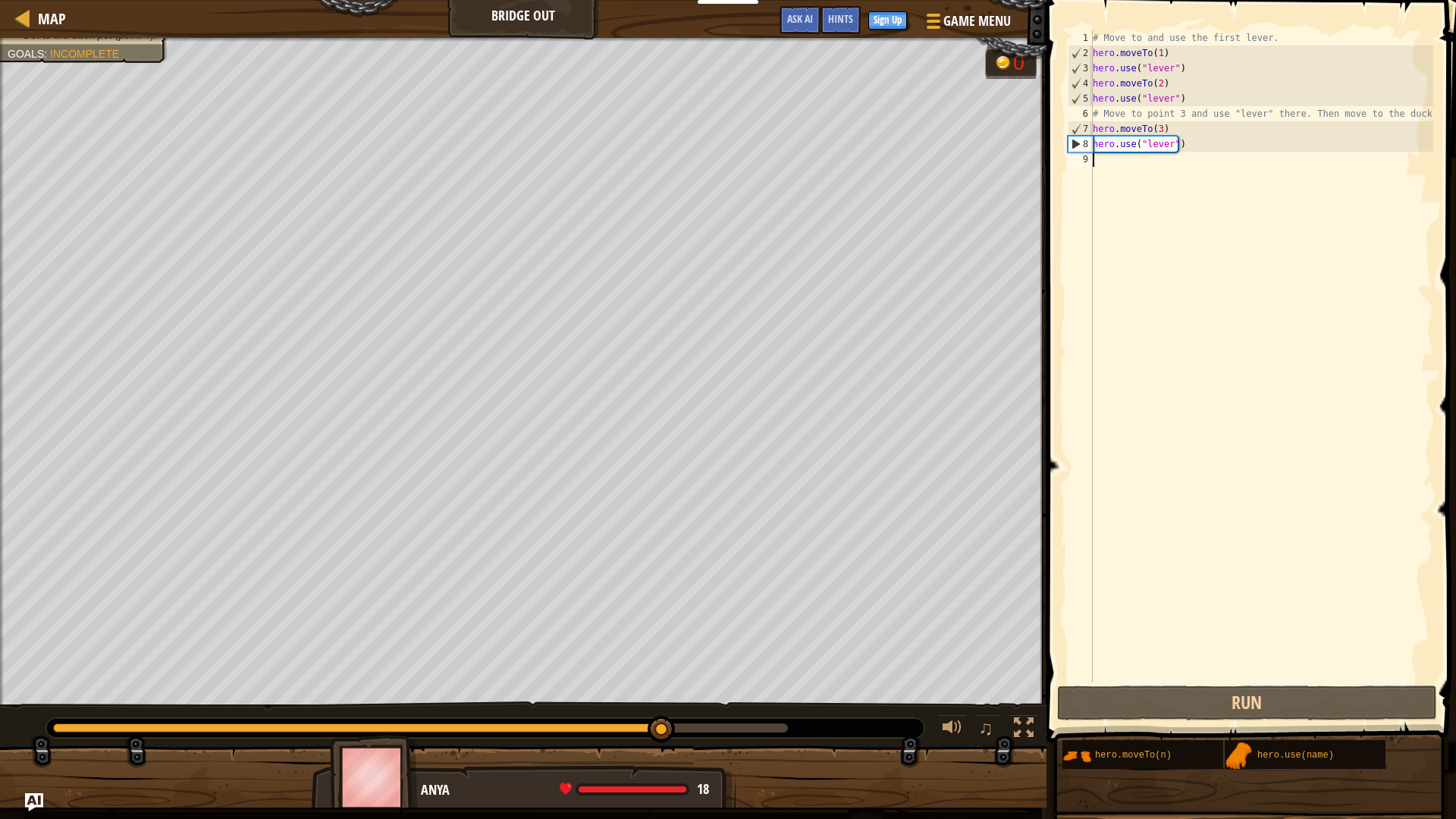
click at [1117, 161] on div "# Move to and use the first lever. hero . moveTo ( 1 ) hero . use ( "lever" ) h…" at bounding box center [1261, 371] width 343 height 683
type textarea "d"
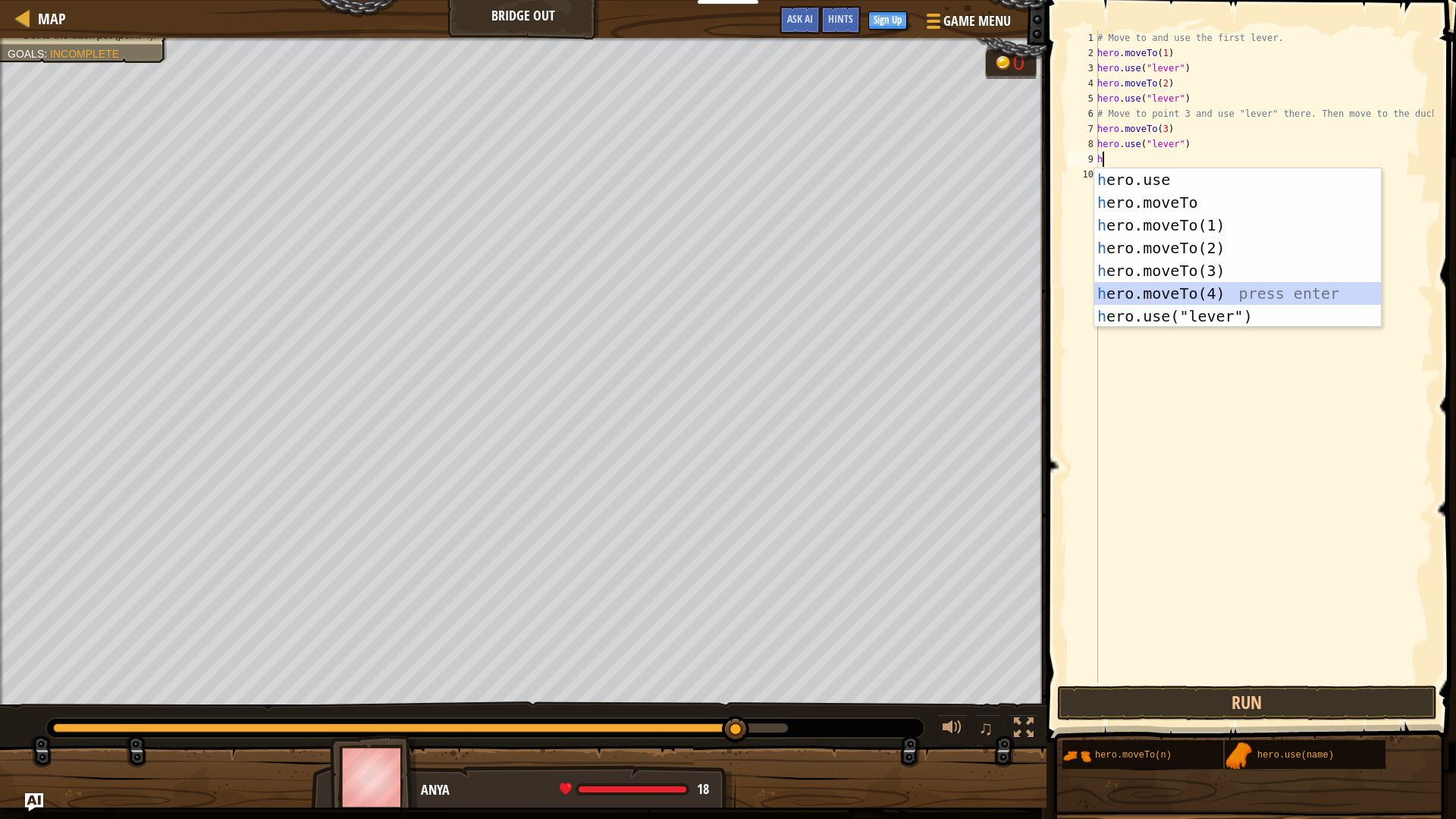
click at [1199, 291] on div "h ero.use press enter h ero.moveTo press enter h ero.moveTo(1) press enter h er…" at bounding box center [1237, 270] width 286 height 205
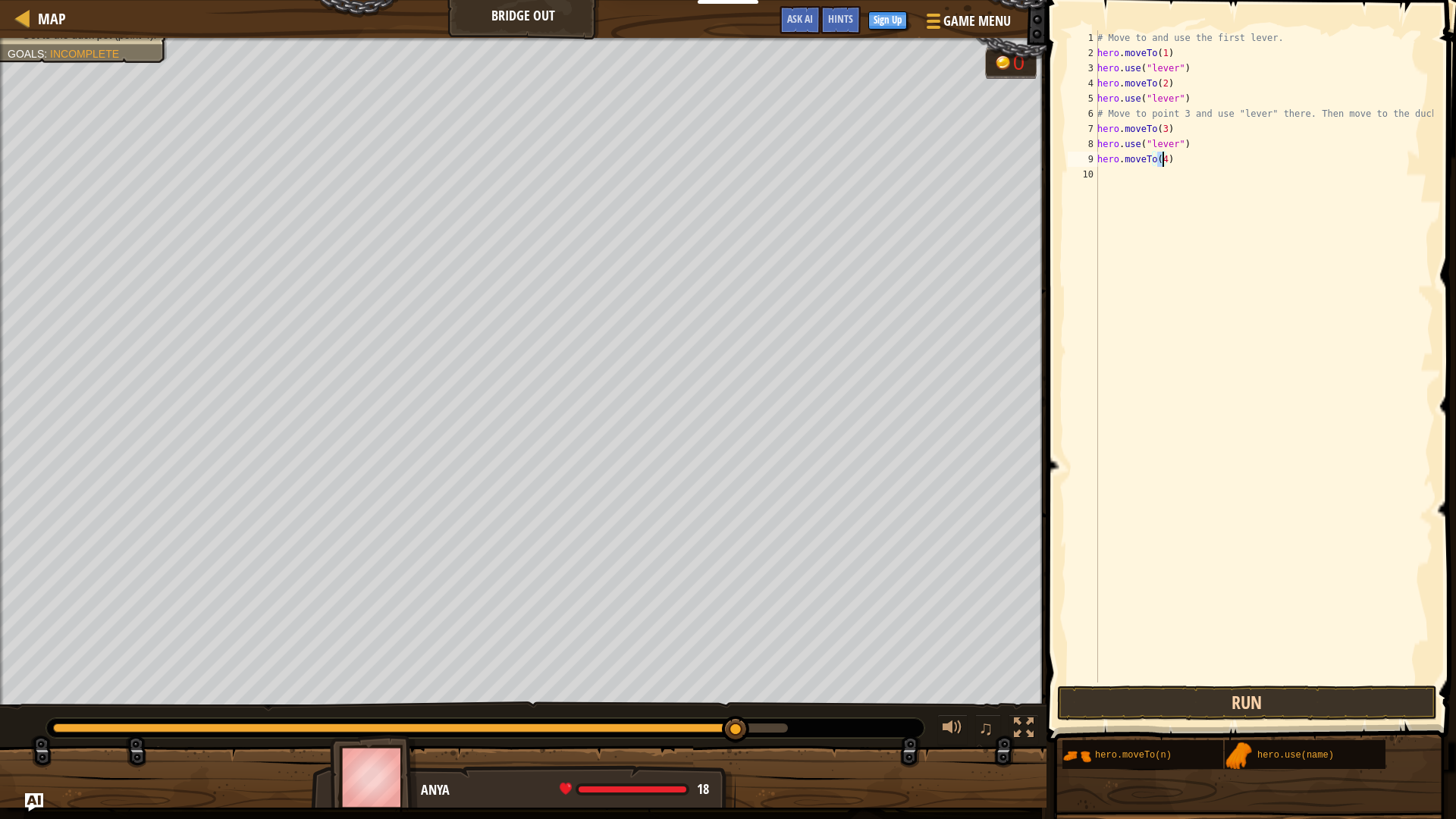
type textarea "hero.moveTo(4)"
click at [1260, 706] on button "Run" at bounding box center [1247, 703] width 380 height 35
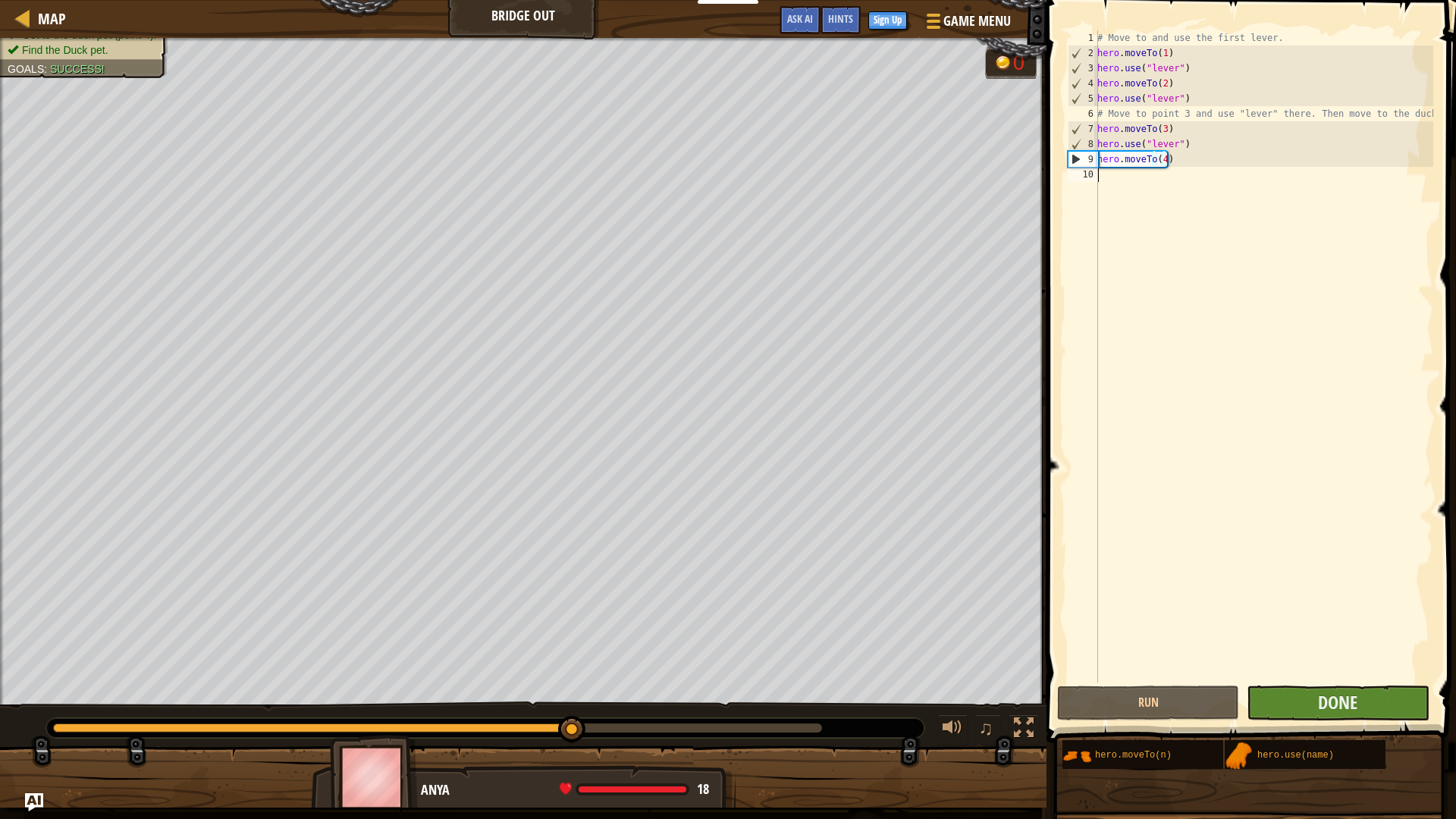
drag, startPoint x: 1376, startPoint y: 680, endPoint x: 1370, endPoint y: 691, distance: 12.5
click at [1376, 681] on div "# Move to and use the first lever. hero . moveTo ( 1 ) hero . use ( "lever" ) h…" at bounding box center [1264, 371] width 339 height 683
click at [1370, 691] on button "Done" at bounding box center [1338, 703] width 182 height 35
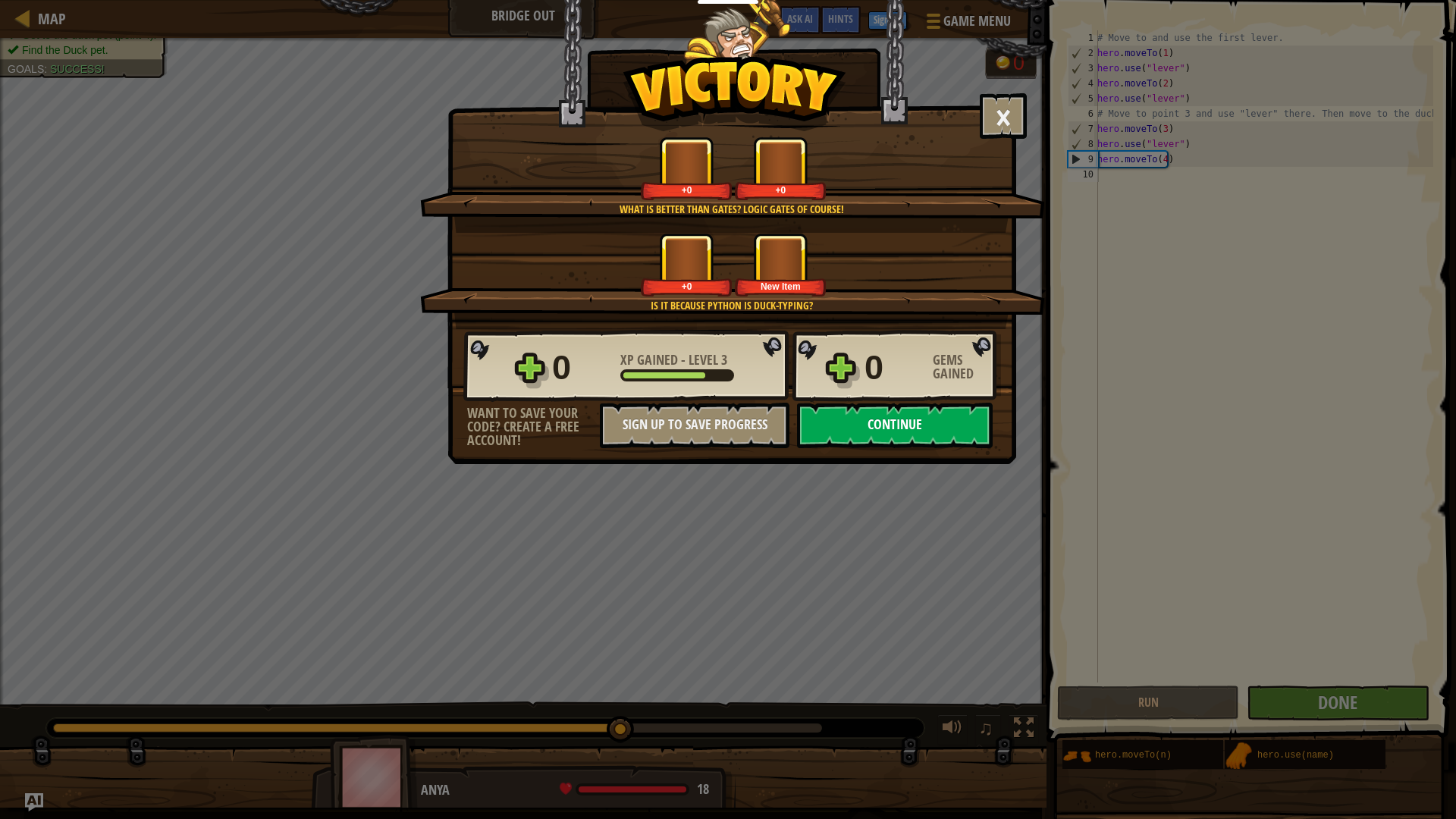
click at [948, 414] on button "Continue" at bounding box center [894, 426] width 196 height 45
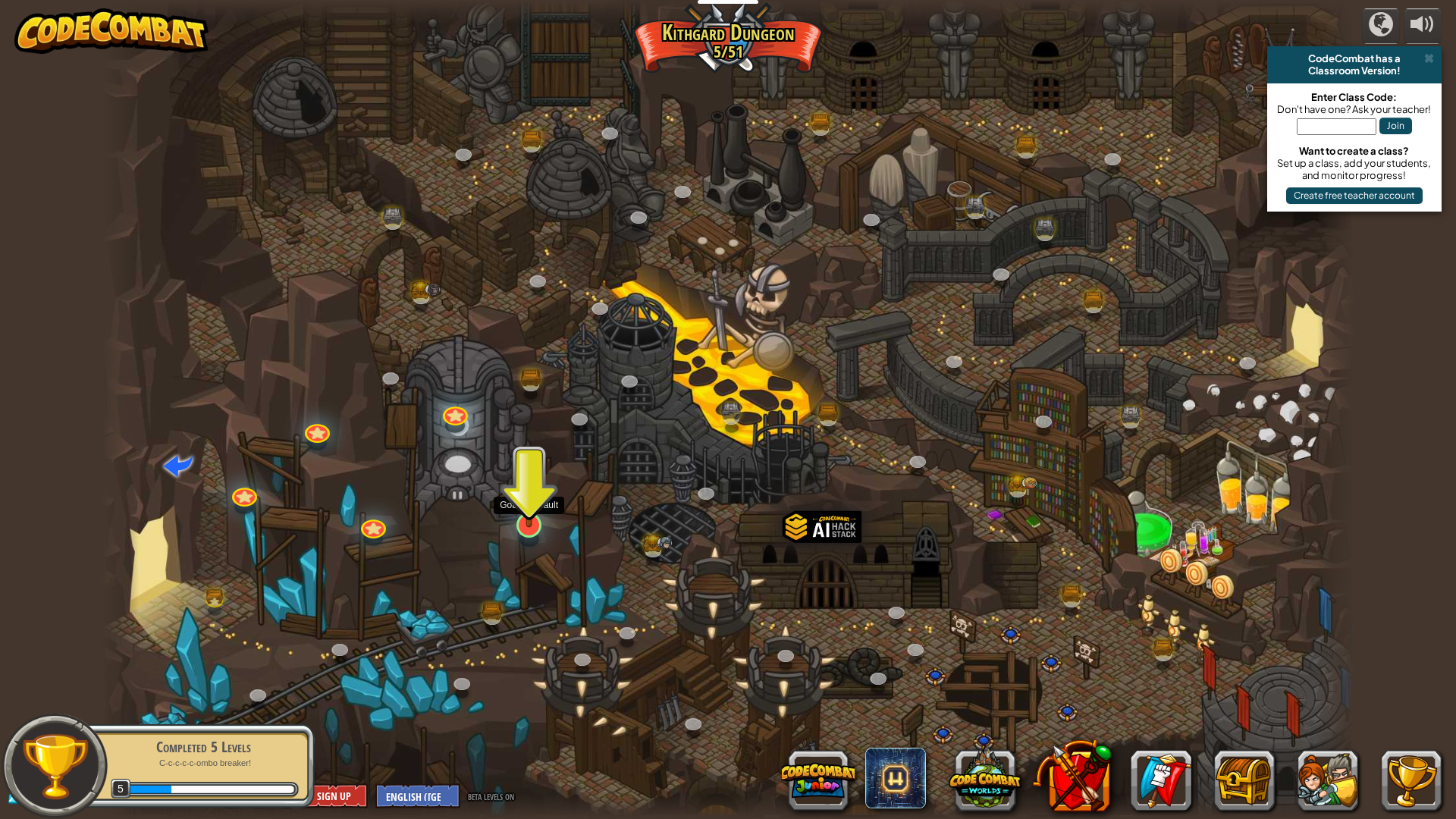
click at [526, 508] on img at bounding box center [530, 487] width 35 height 80
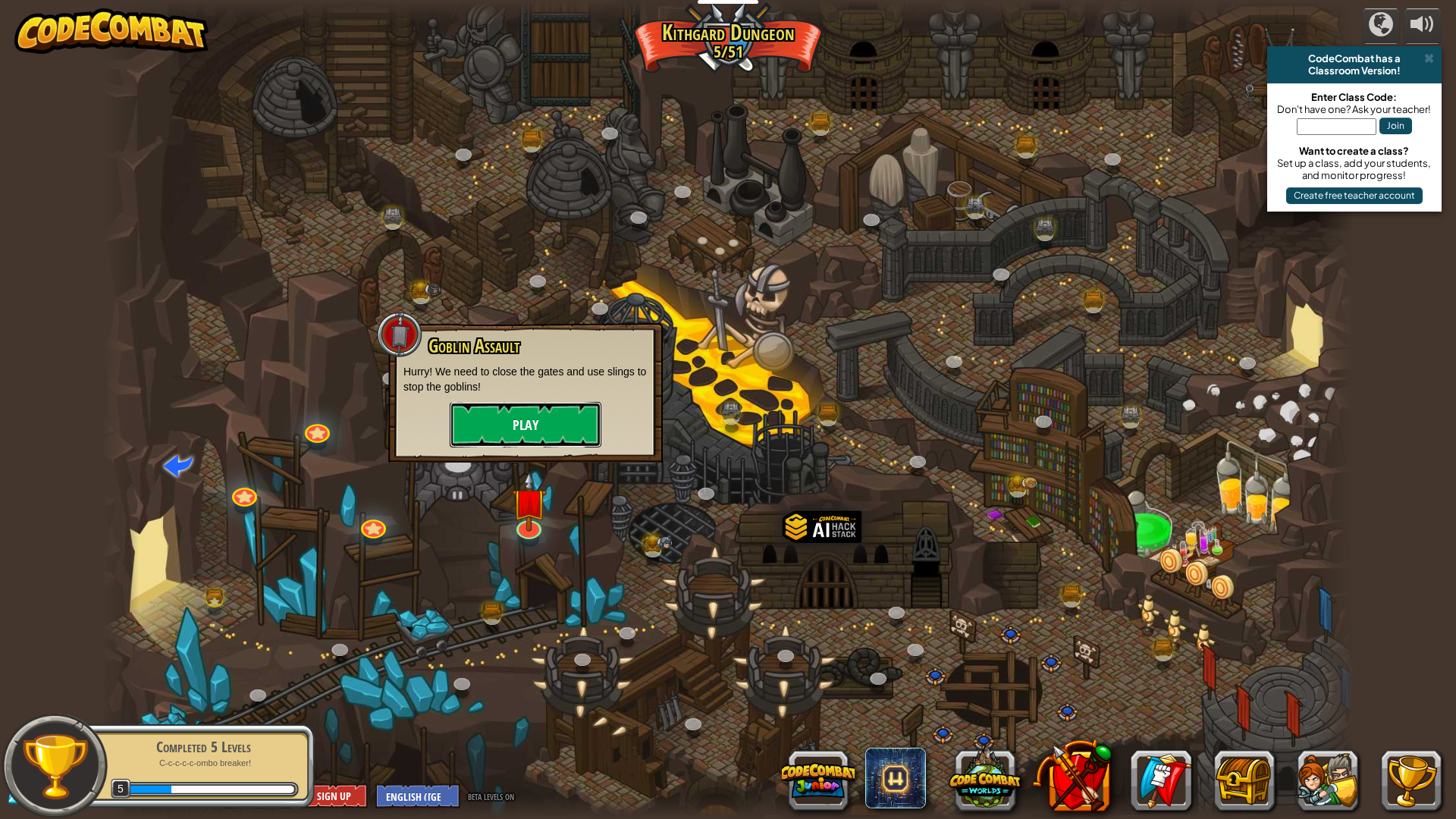
click at [536, 427] on button "Play" at bounding box center [526, 425] width 152 height 45
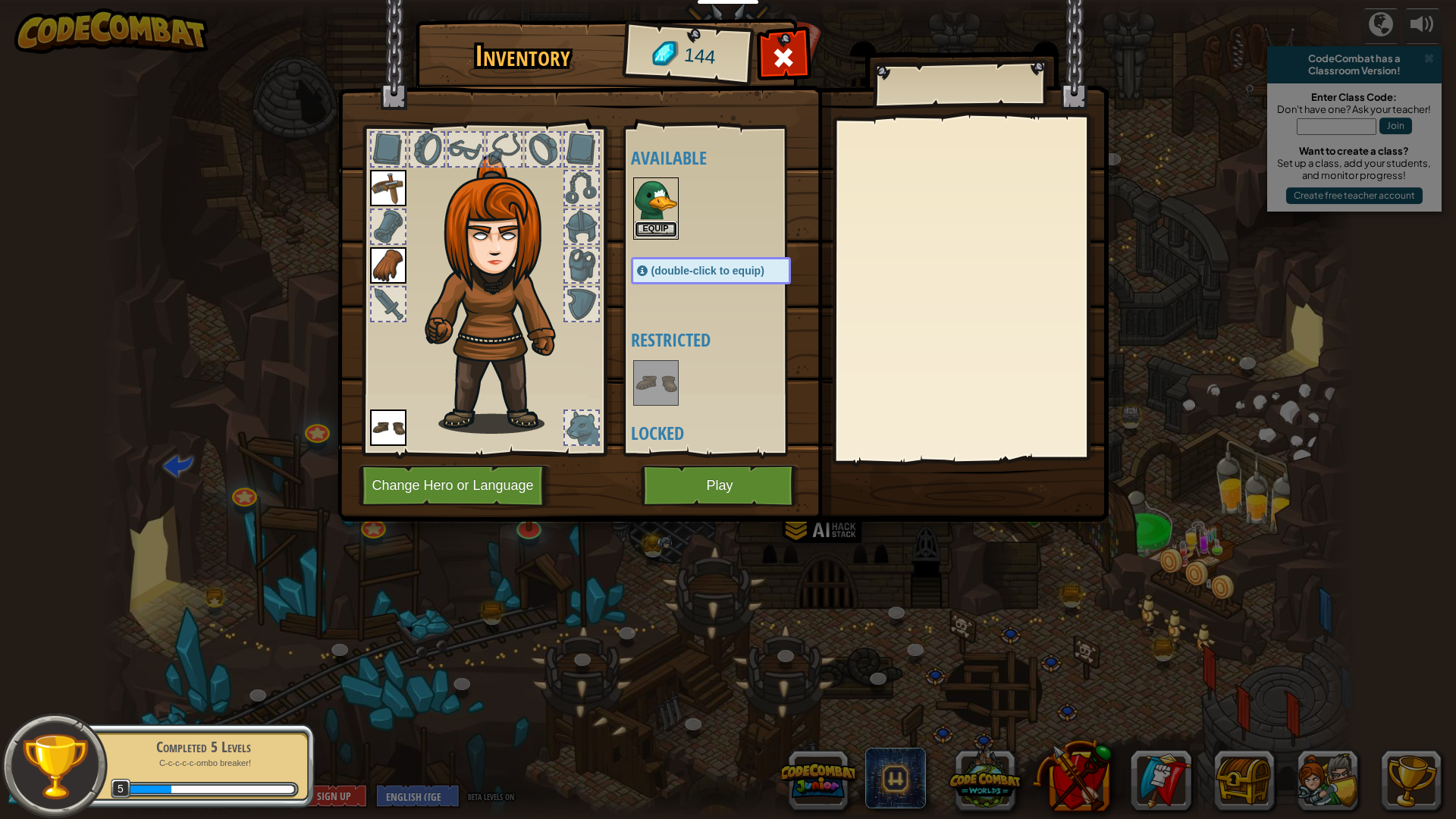
click at [659, 227] on button "Equip" at bounding box center [656, 229] width 43 height 16
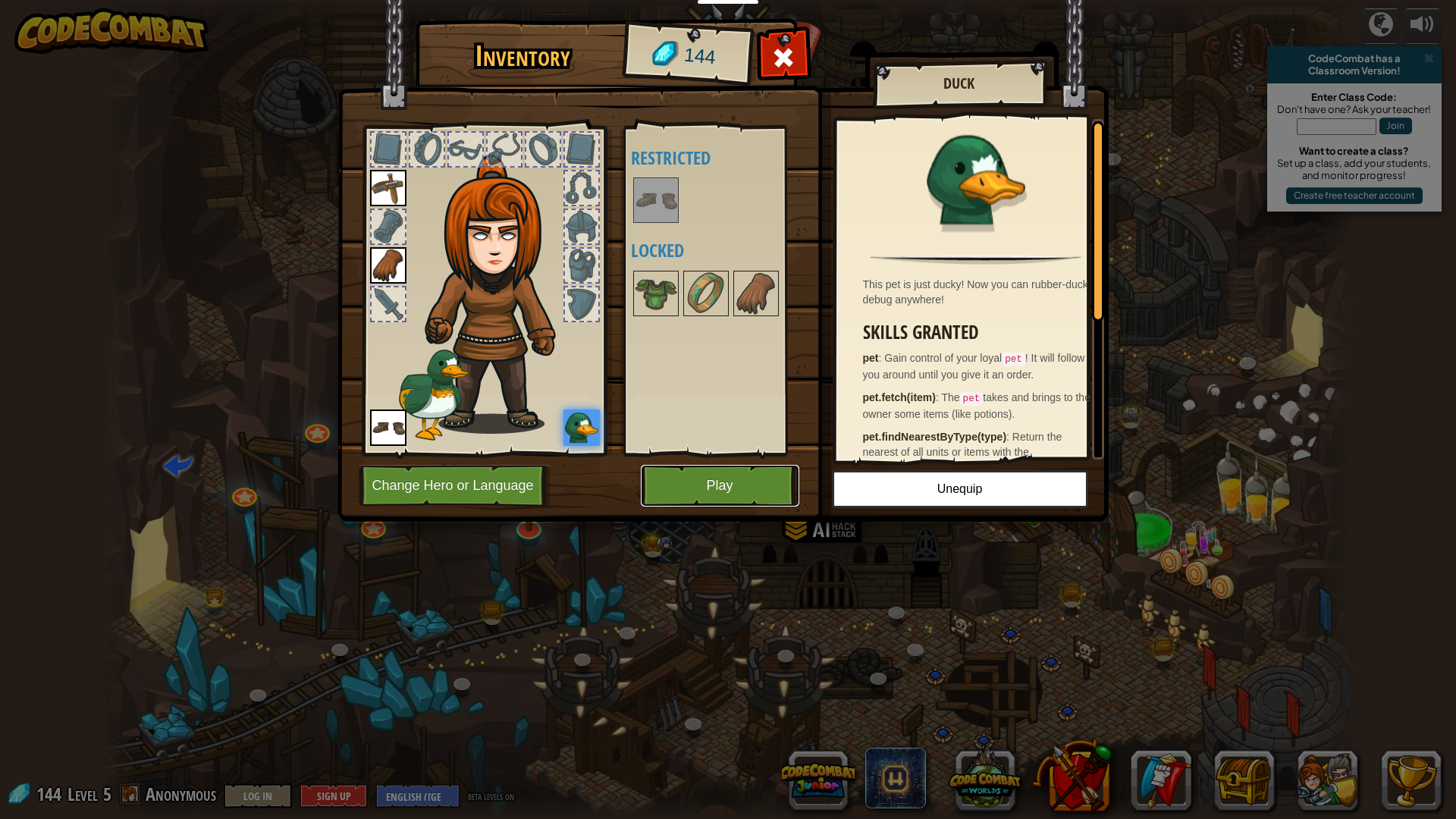
click at [758, 490] on button "Play" at bounding box center [720, 486] width 159 height 42
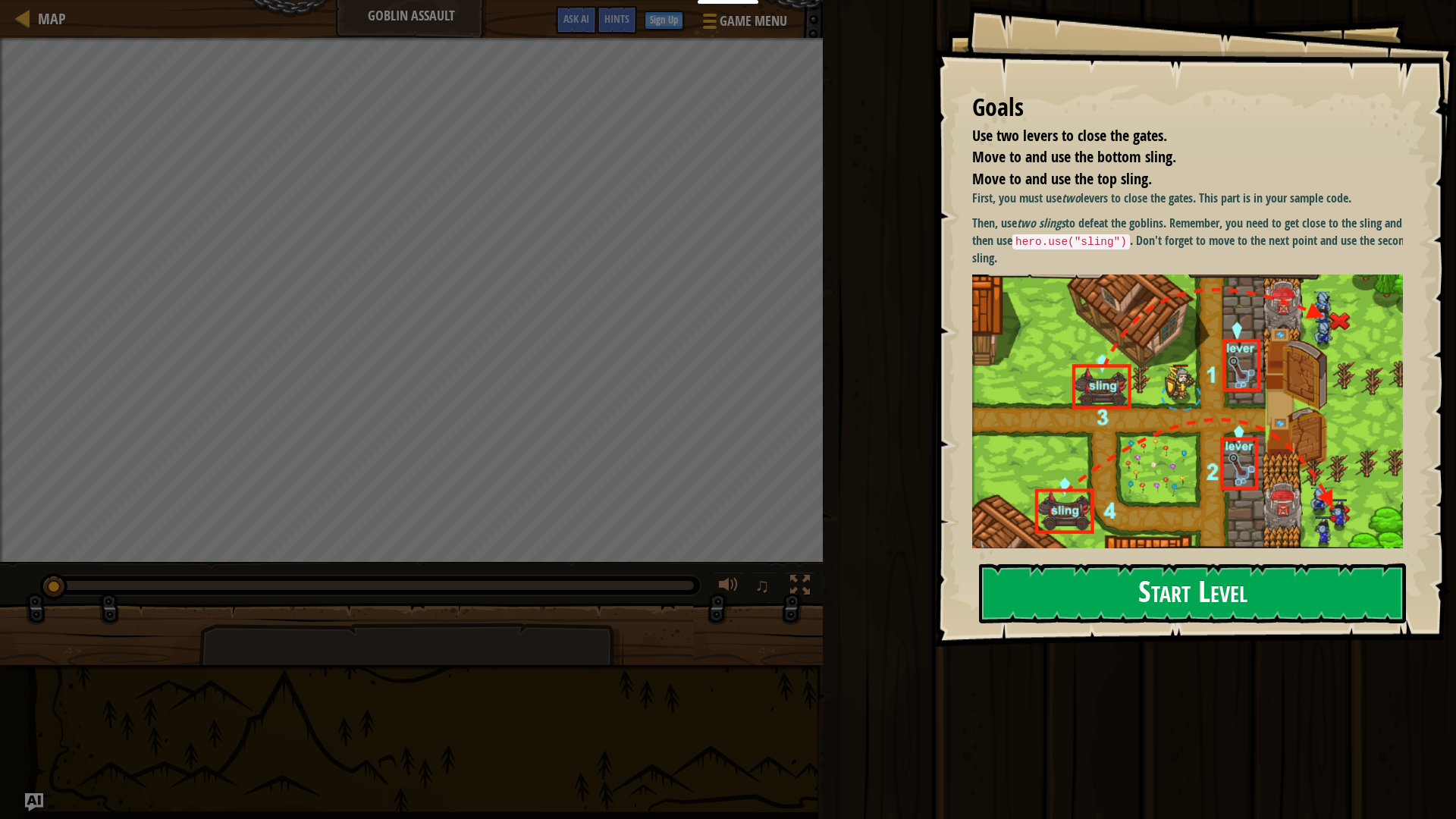
click at [1380, 300] on img at bounding box center [1193, 412] width 443 height 274
click at [1155, 598] on button "Start Level" at bounding box center [1192, 593] width 427 height 60
